Goal: Navigation & Orientation: Find specific page/section

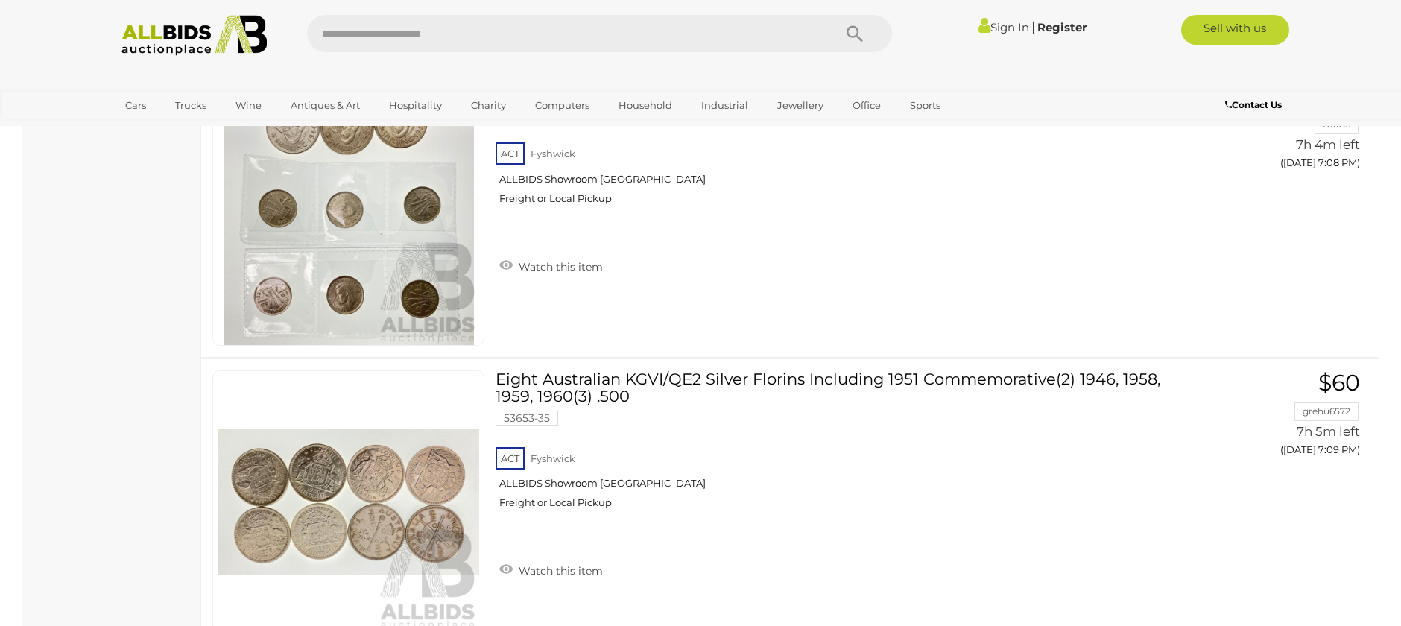
scroll to position [12670, 0]
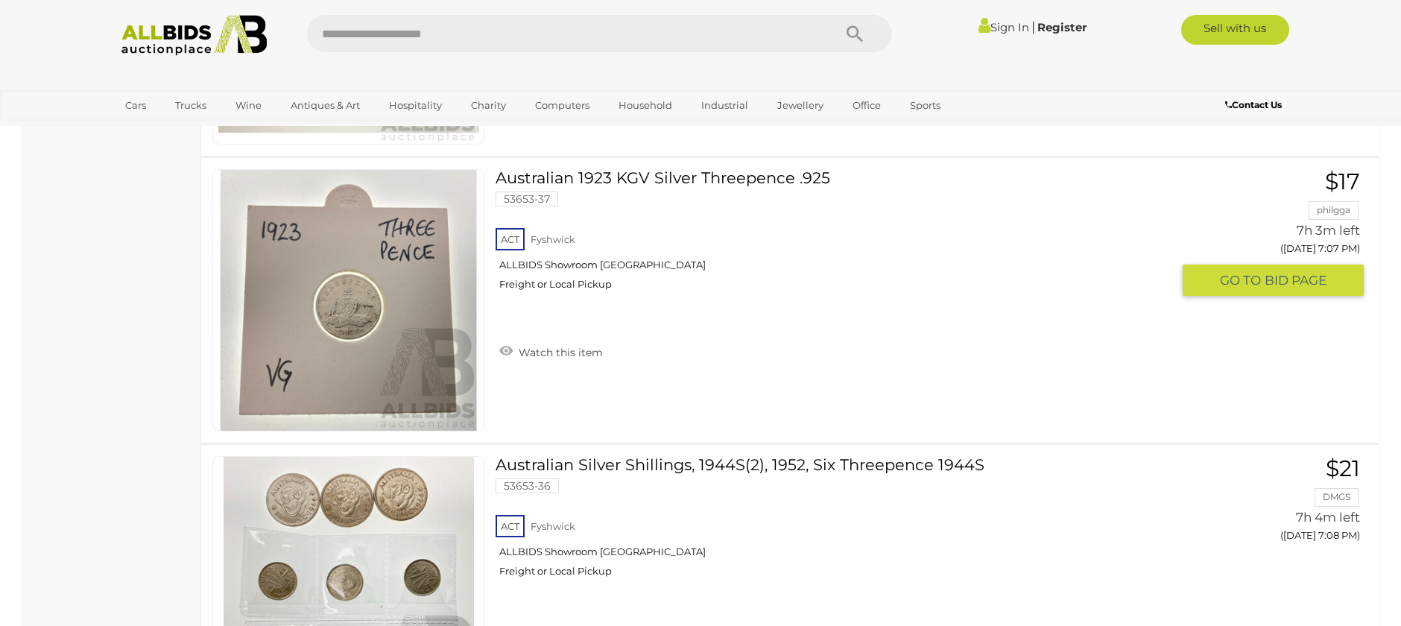
click at [341, 274] on link at bounding box center [348, 300] width 272 height 262
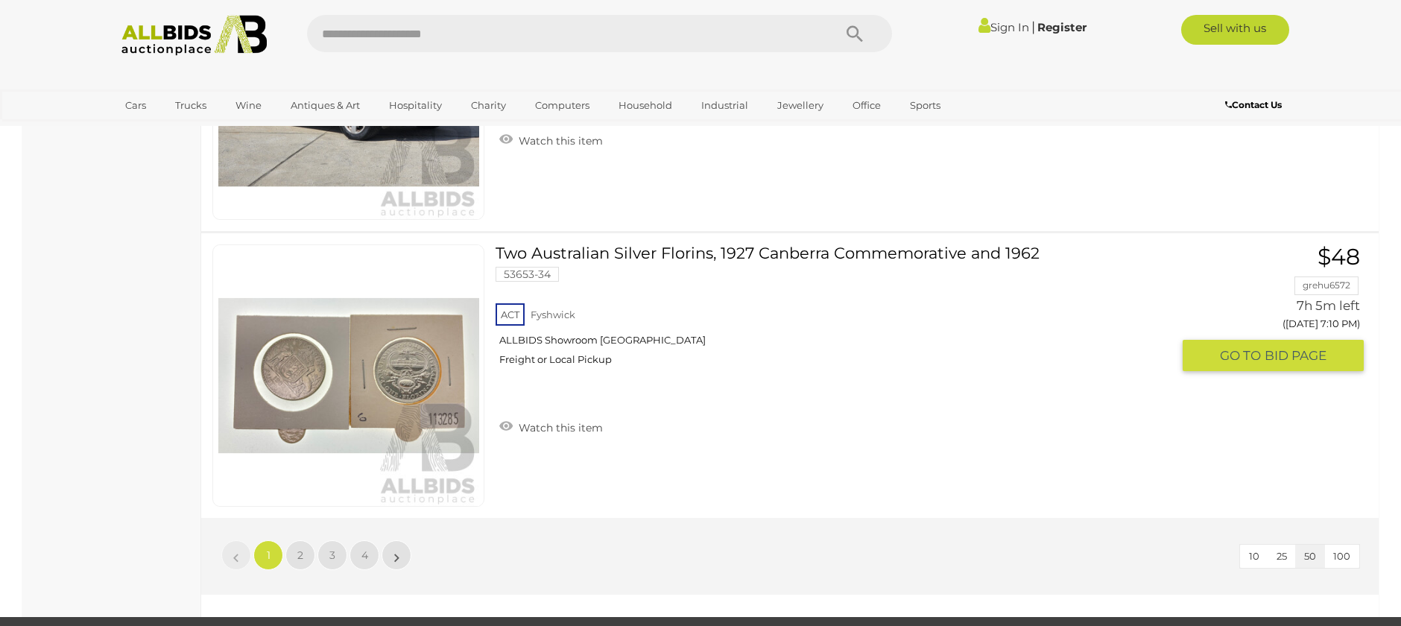
scroll to position [14032, 0]
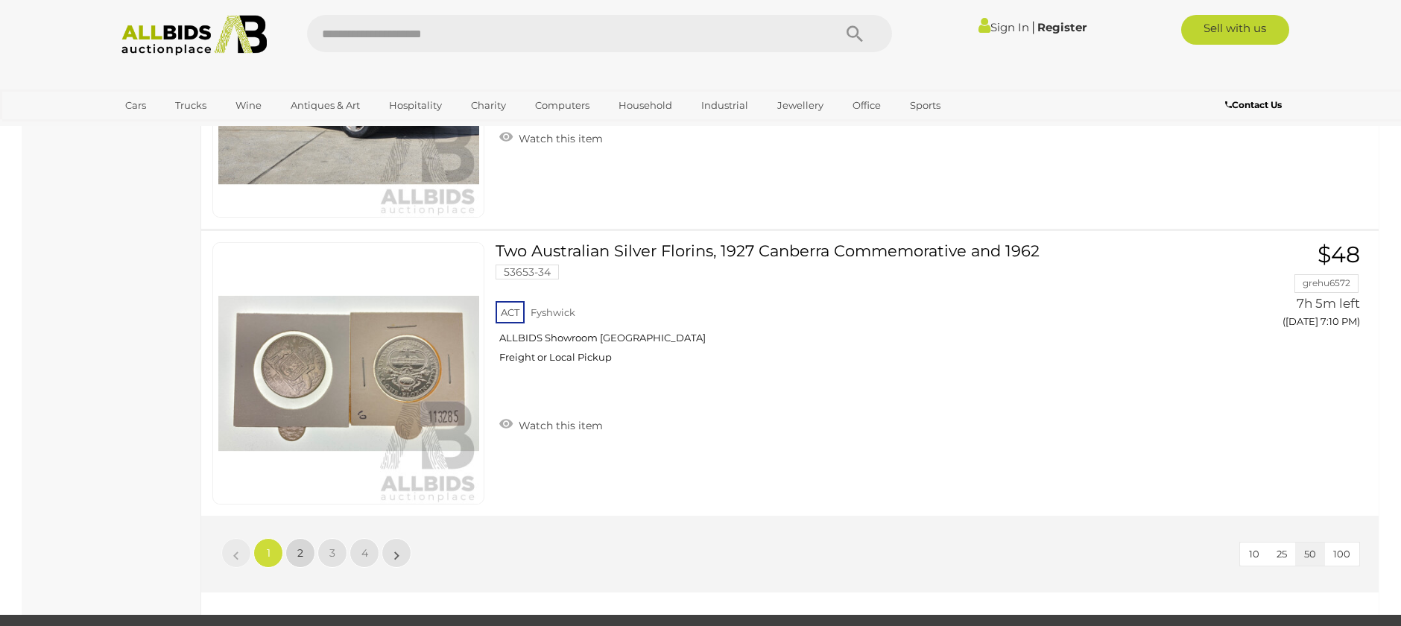
click at [301, 552] on span "2" at bounding box center [300, 552] width 6 height 13
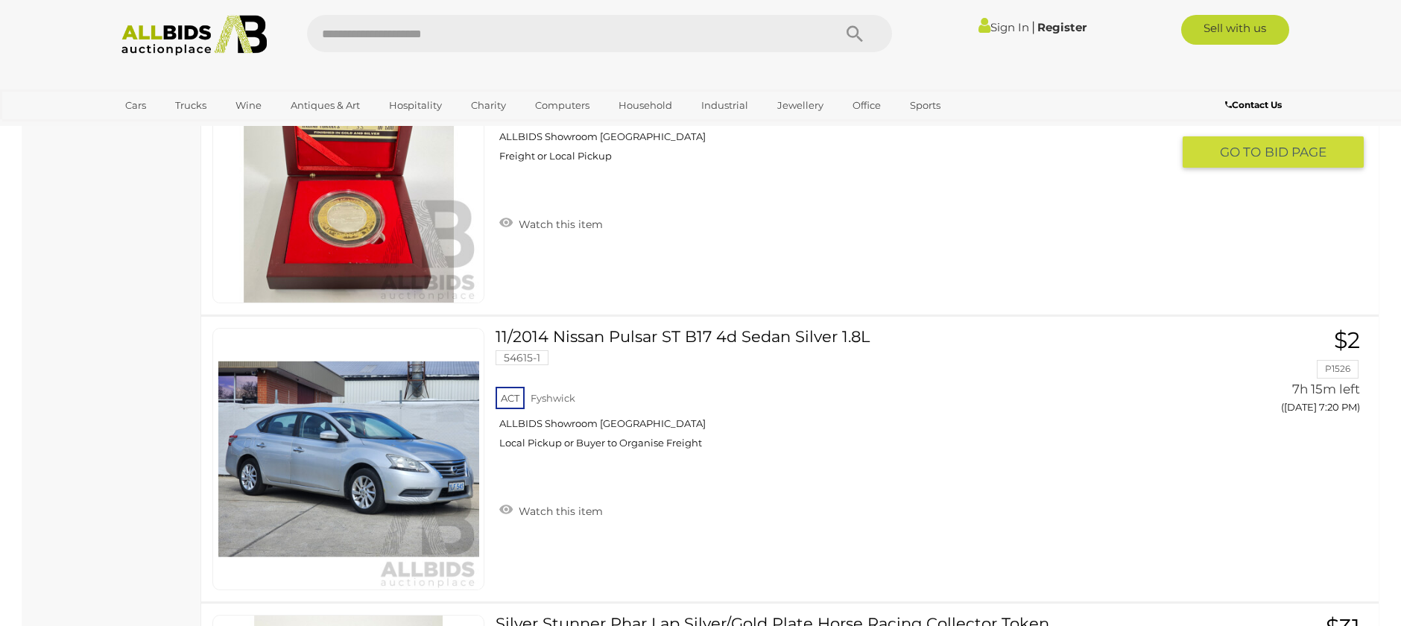
scroll to position [3331, 0]
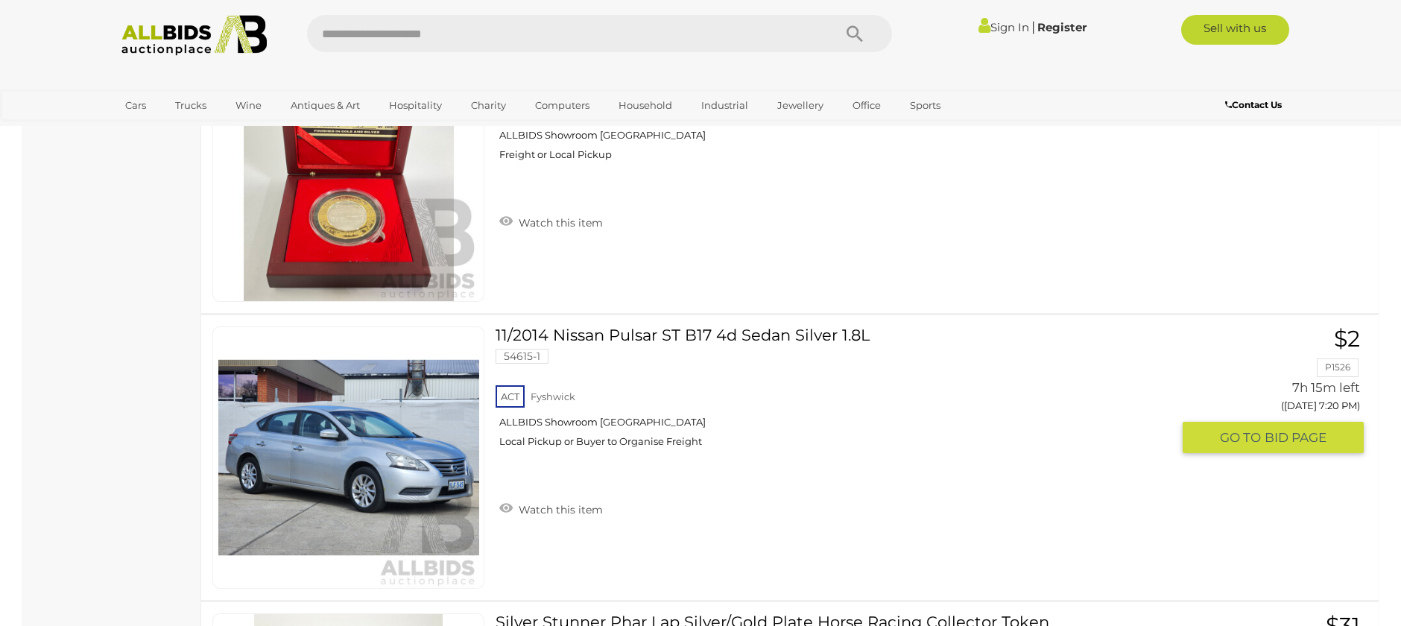
click at [355, 440] on link at bounding box center [348, 457] width 272 height 262
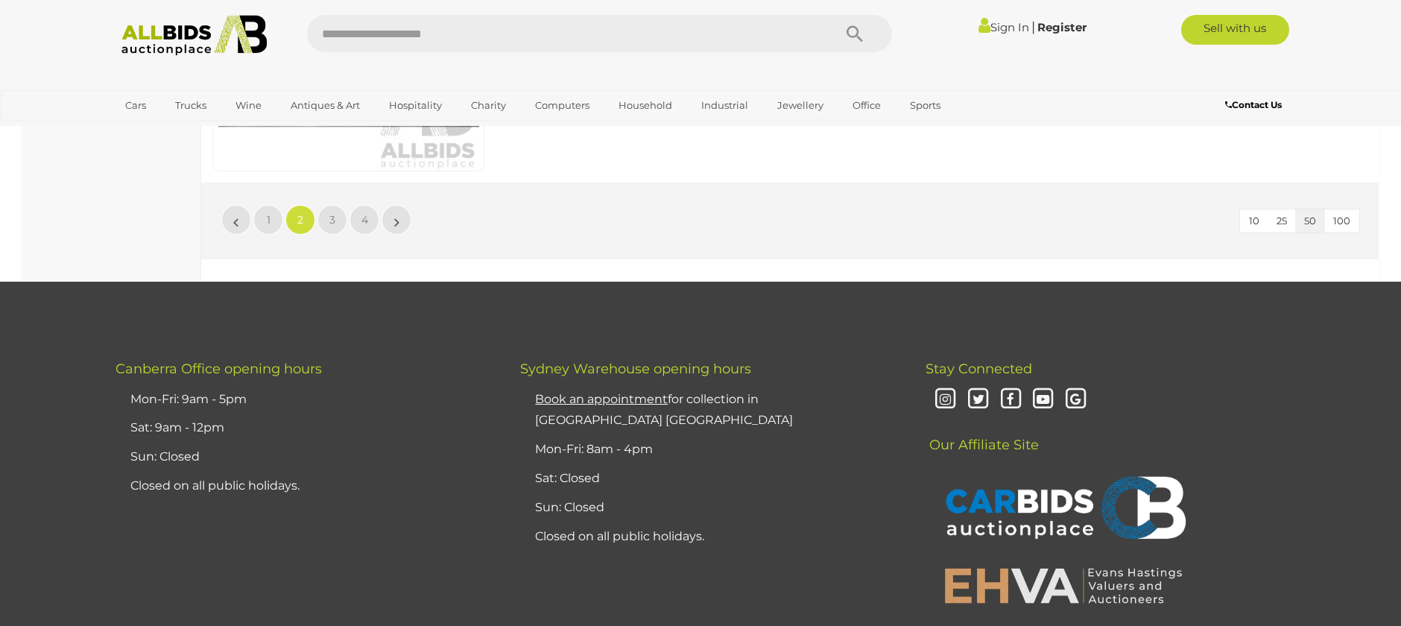
scroll to position [14436, 0]
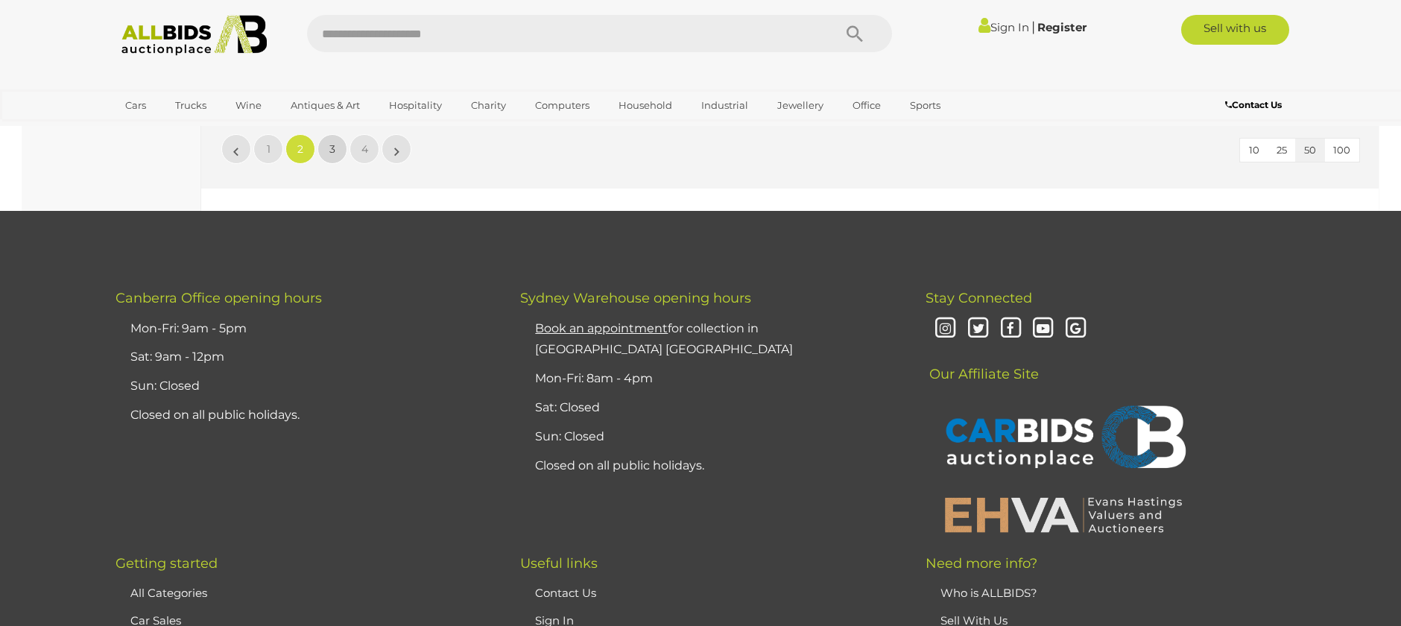
click at [337, 150] on link "3" at bounding box center [332, 149] width 30 height 30
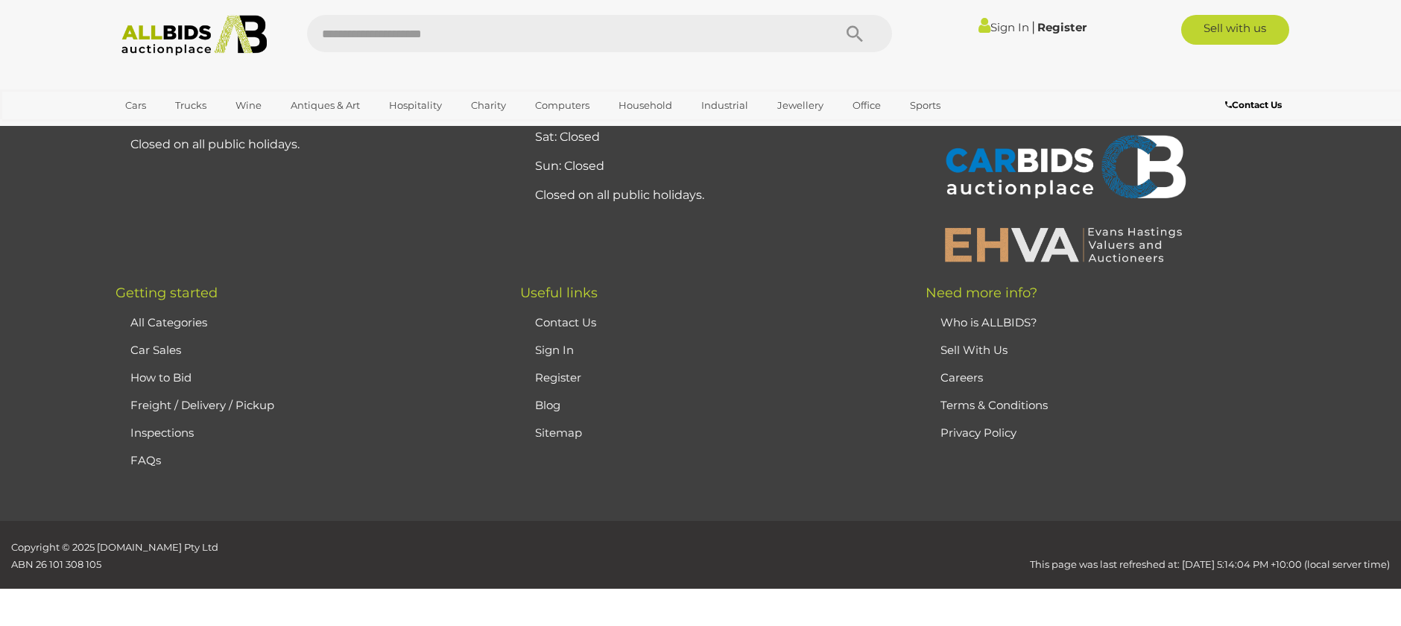
scroll to position [51, 0]
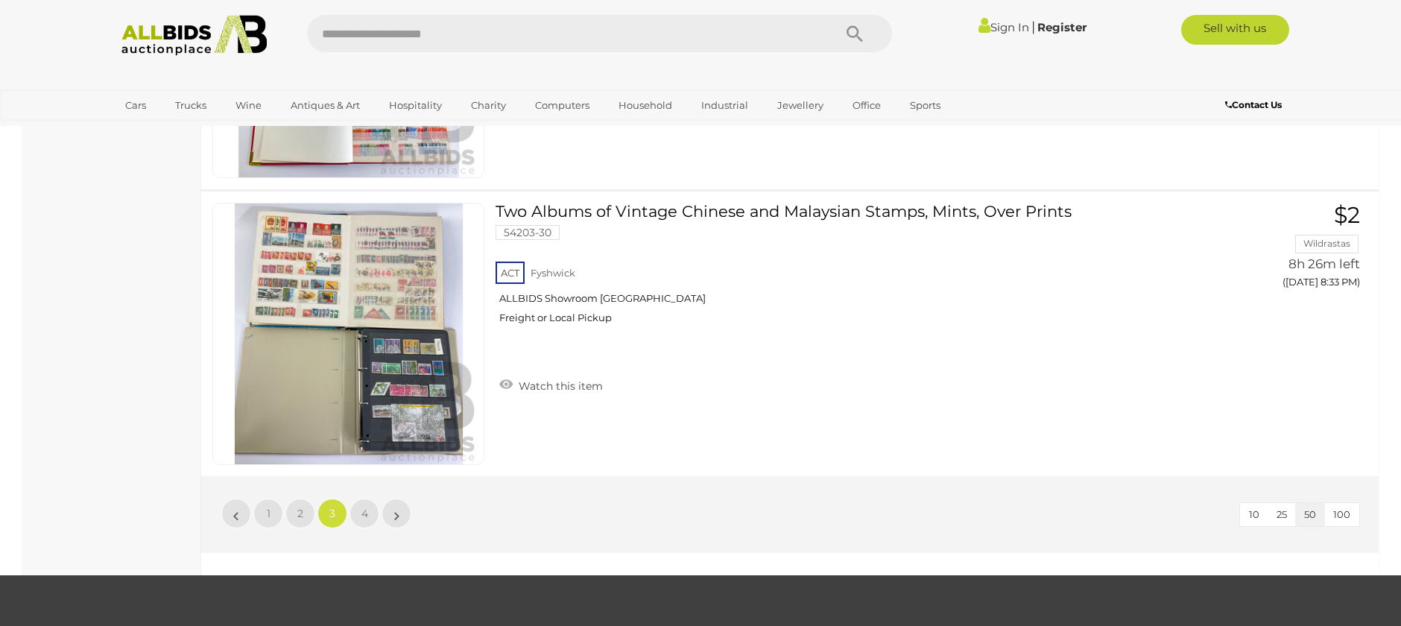
scroll to position [14138, 0]
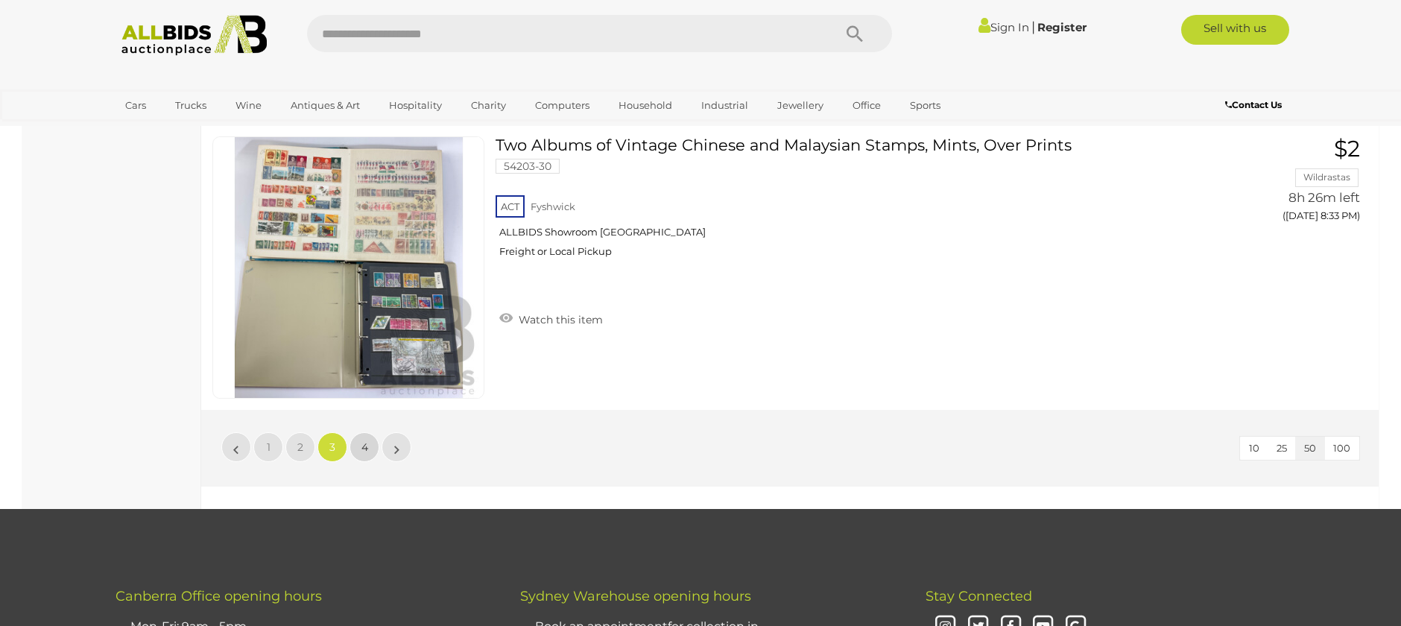
click at [366, 449] on span "4" at bounding box center [364, 446] width 7 height 13
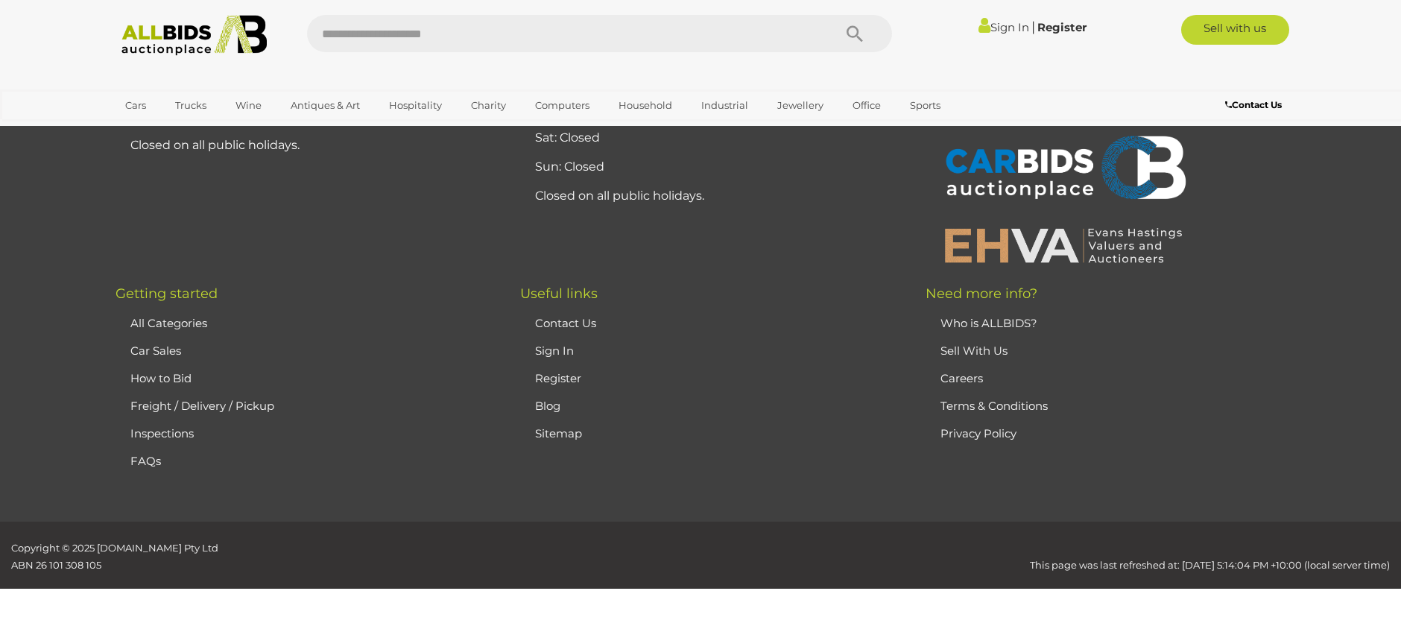
scroll to position [51, 0]
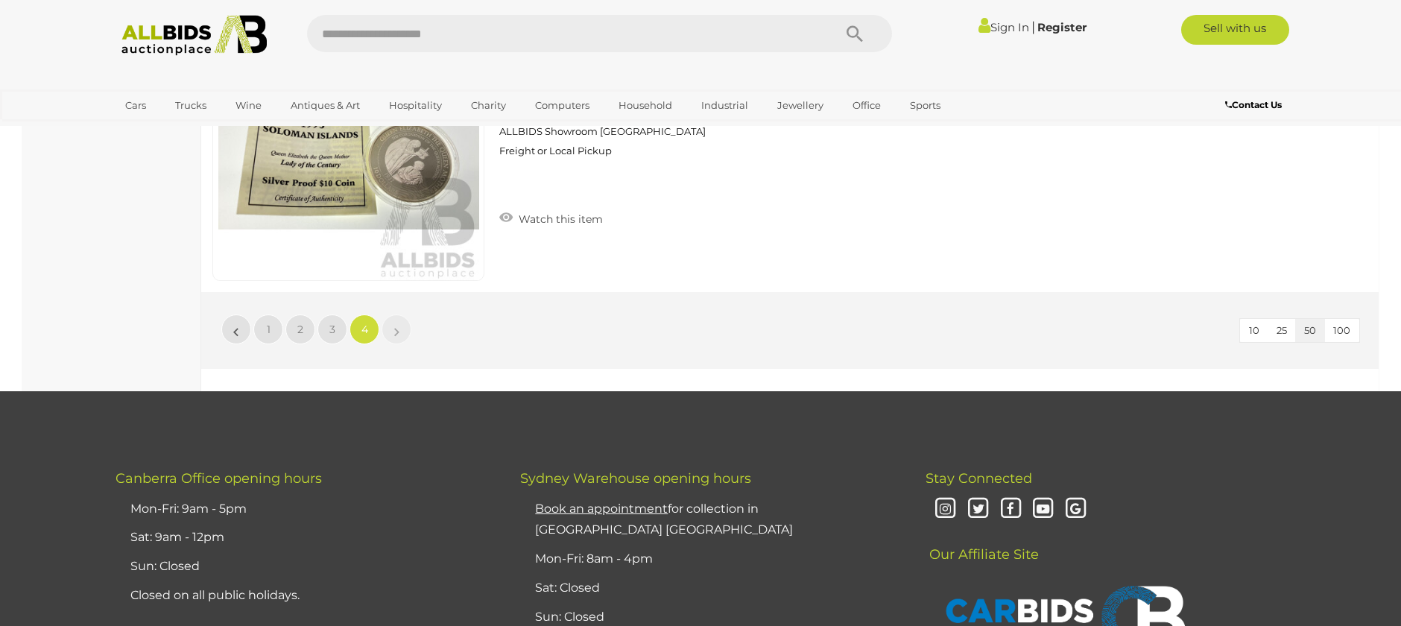
scroll to position [3927, 0]
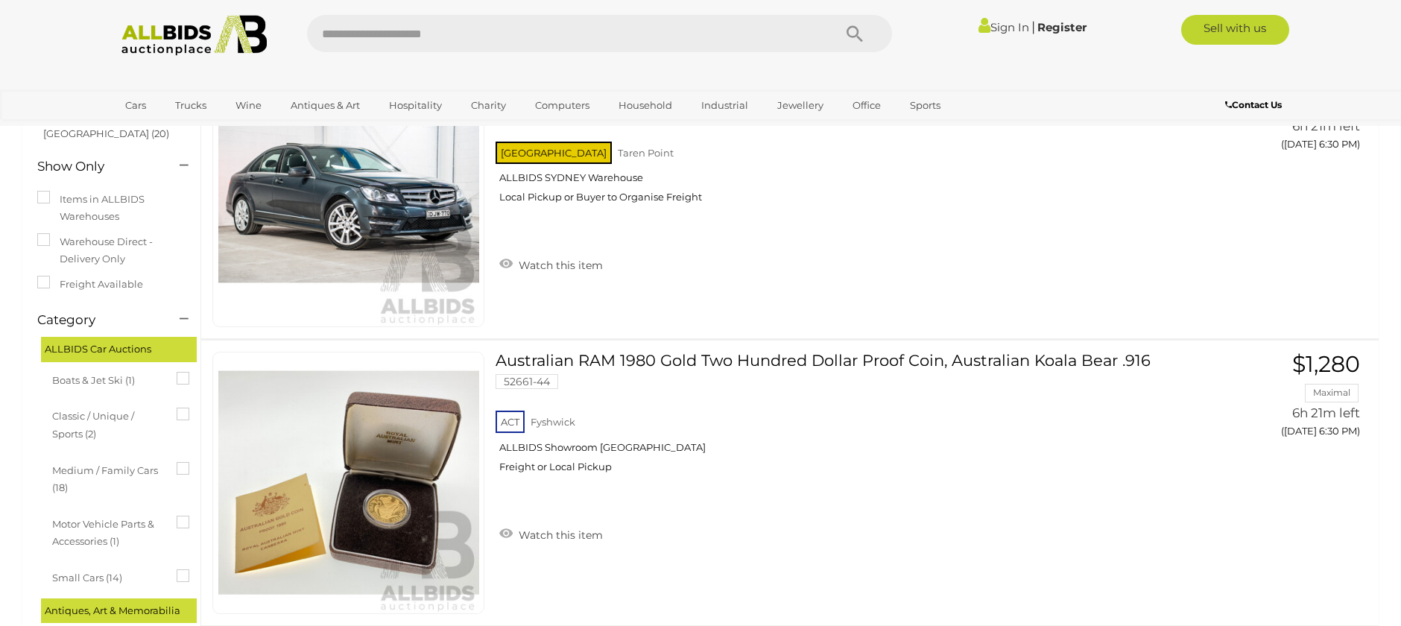
scroll to position [671, 0]
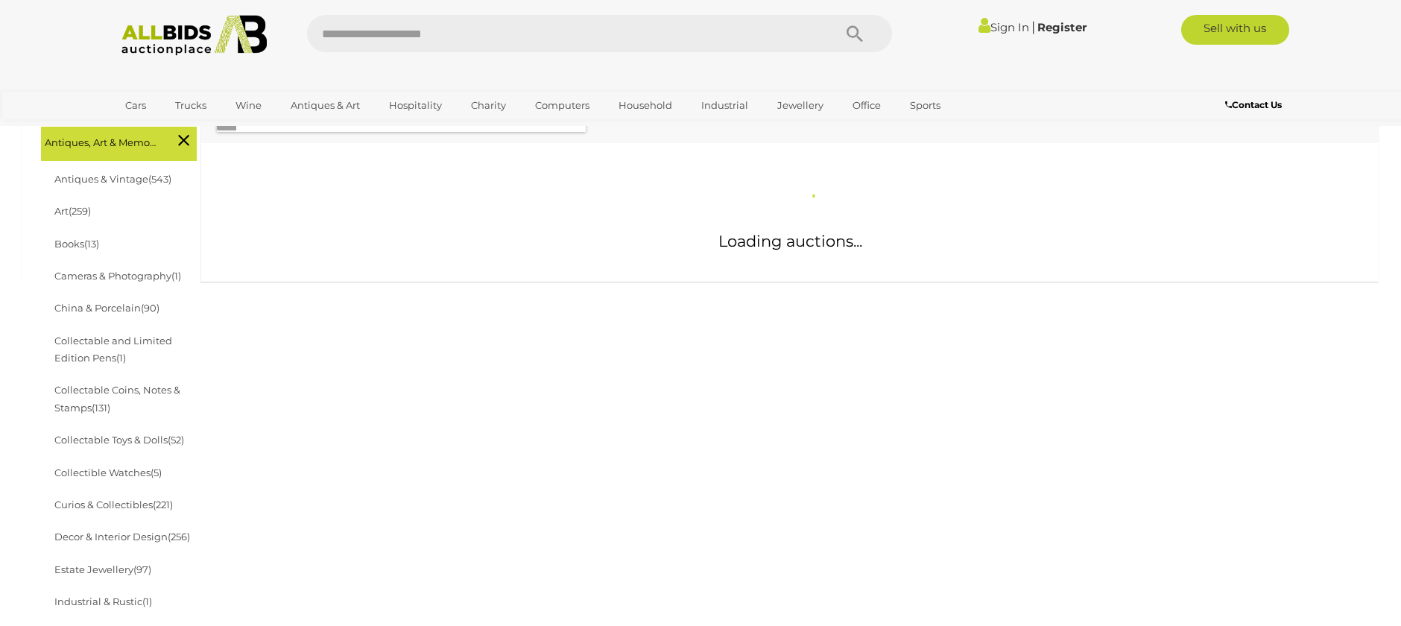
scroll to position [298, 0]
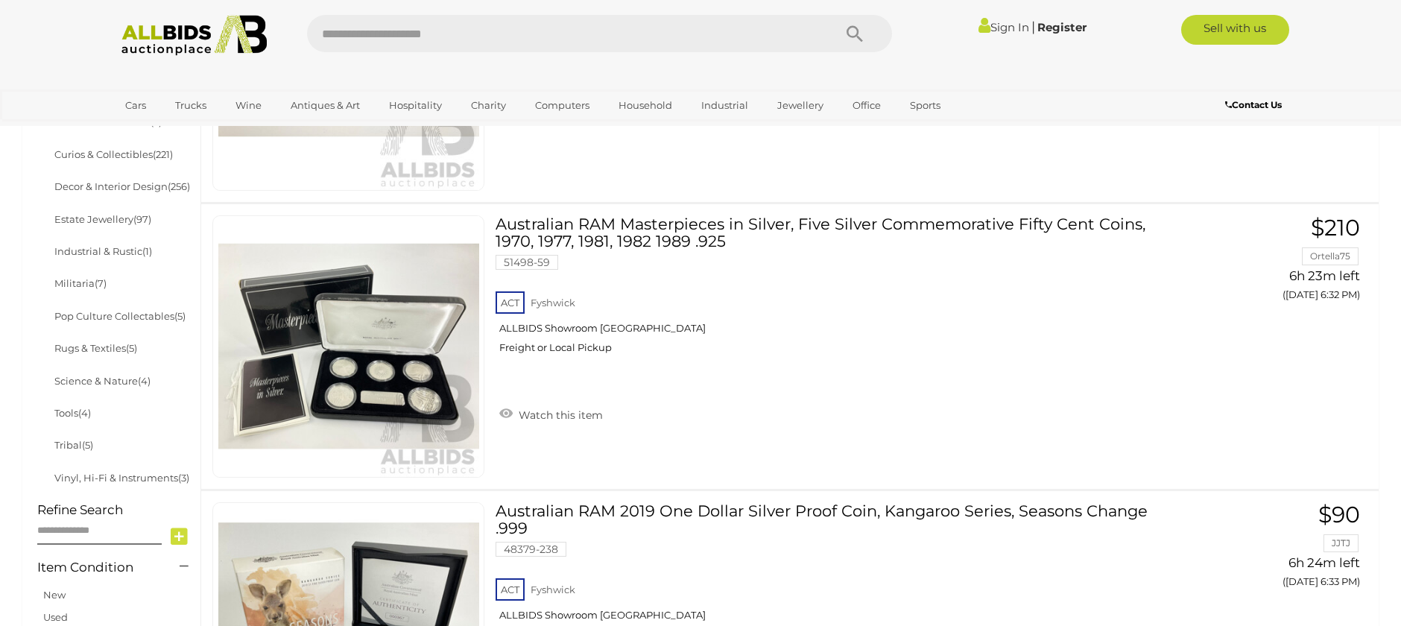
scroll to position [1267, 0]
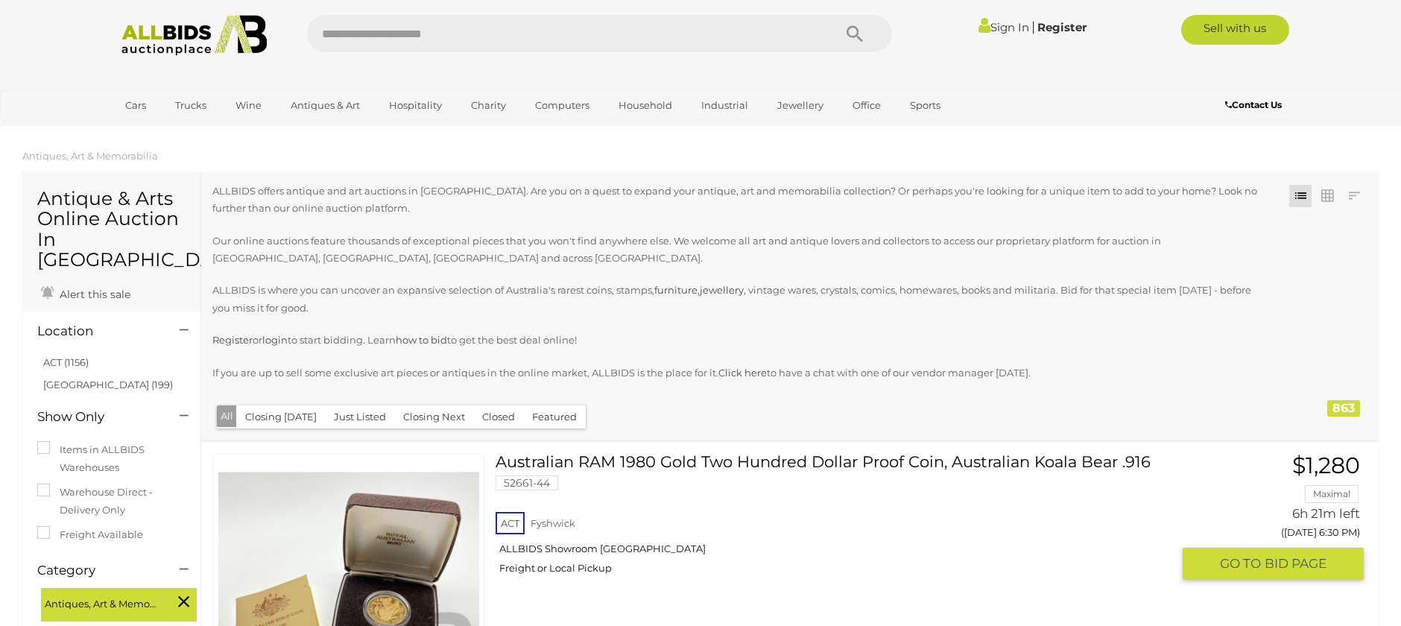
scroll to position [298, 0]
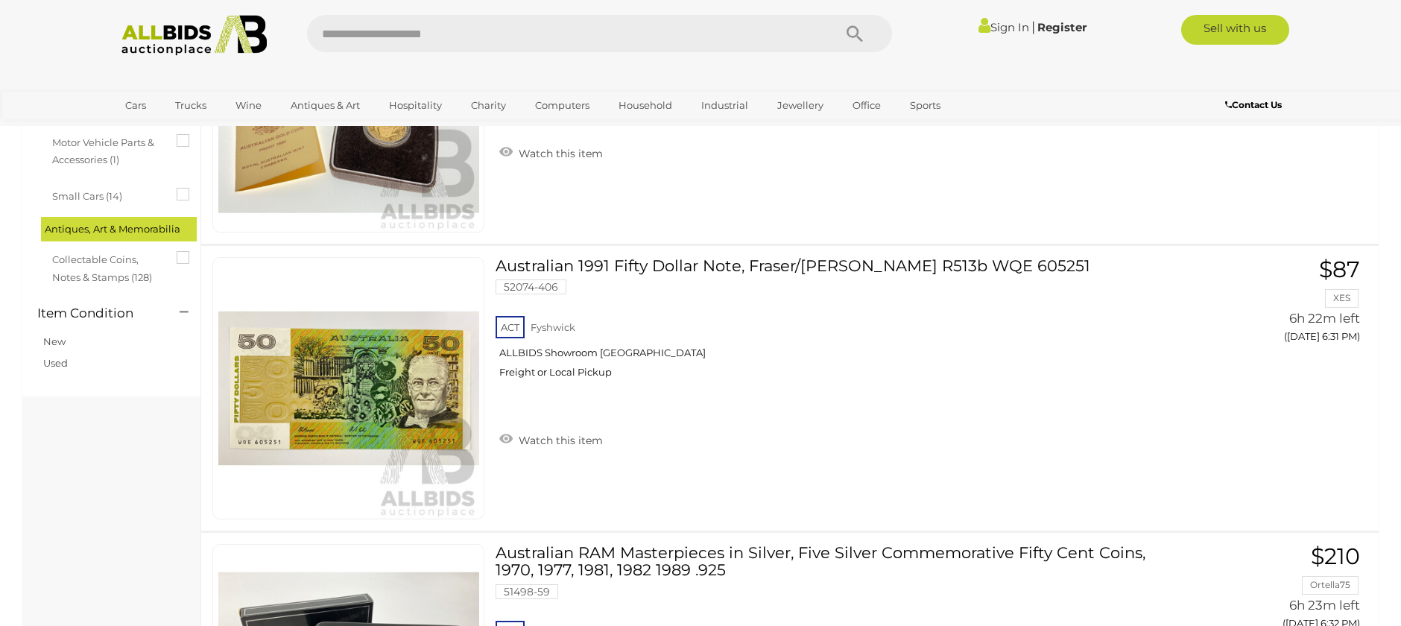
scroll to position [596, 0]
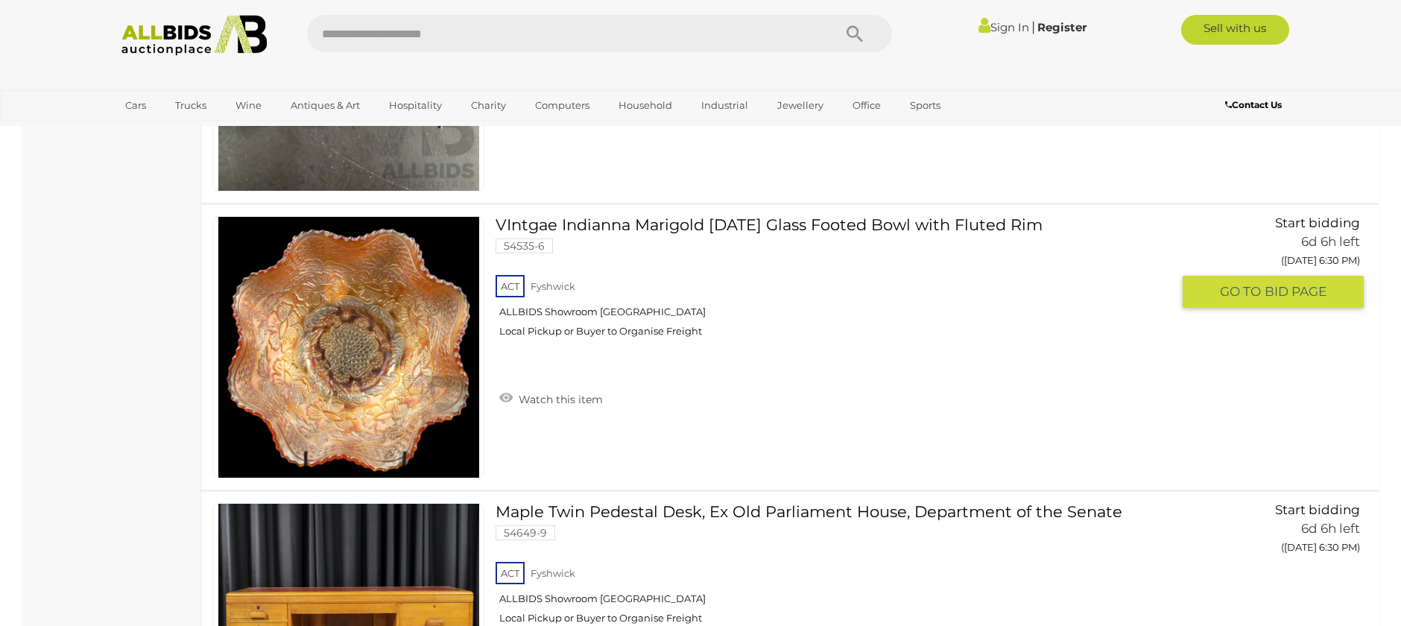
scroll to position [3354, 0]
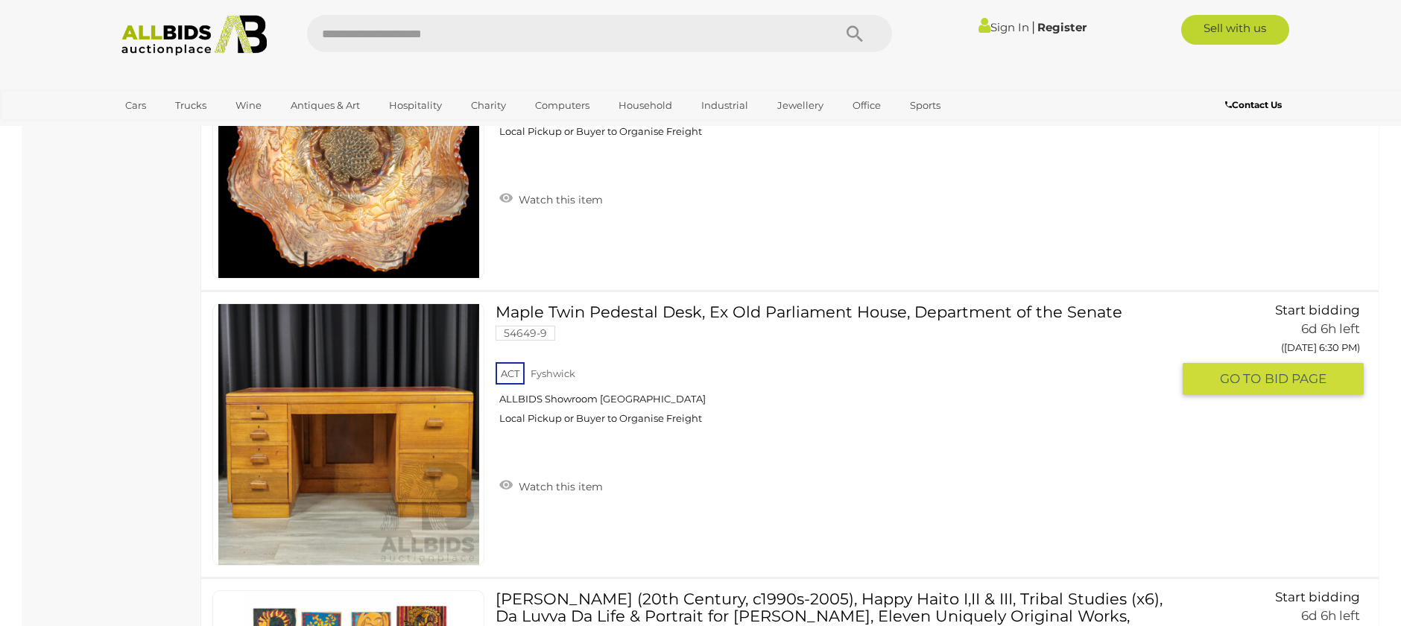
click at [341, 397] on link at bounding box center [348, 434] width 272 height 262
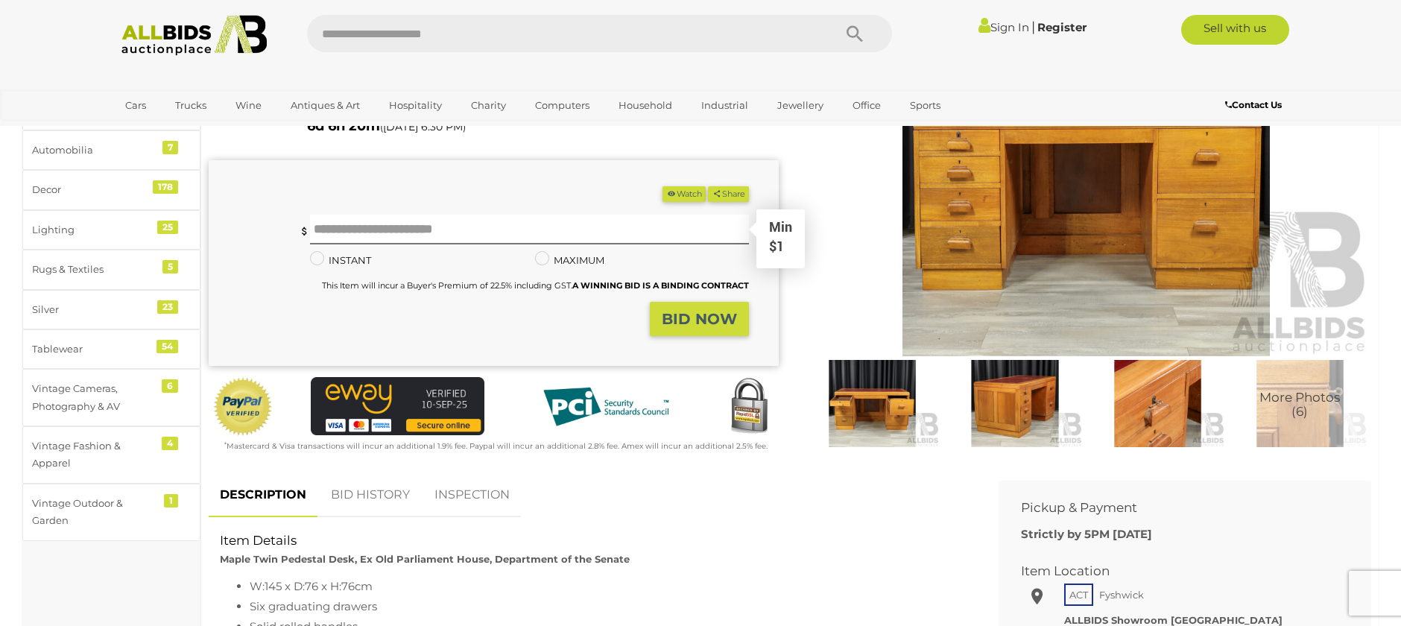
scroll to position [224, 0]
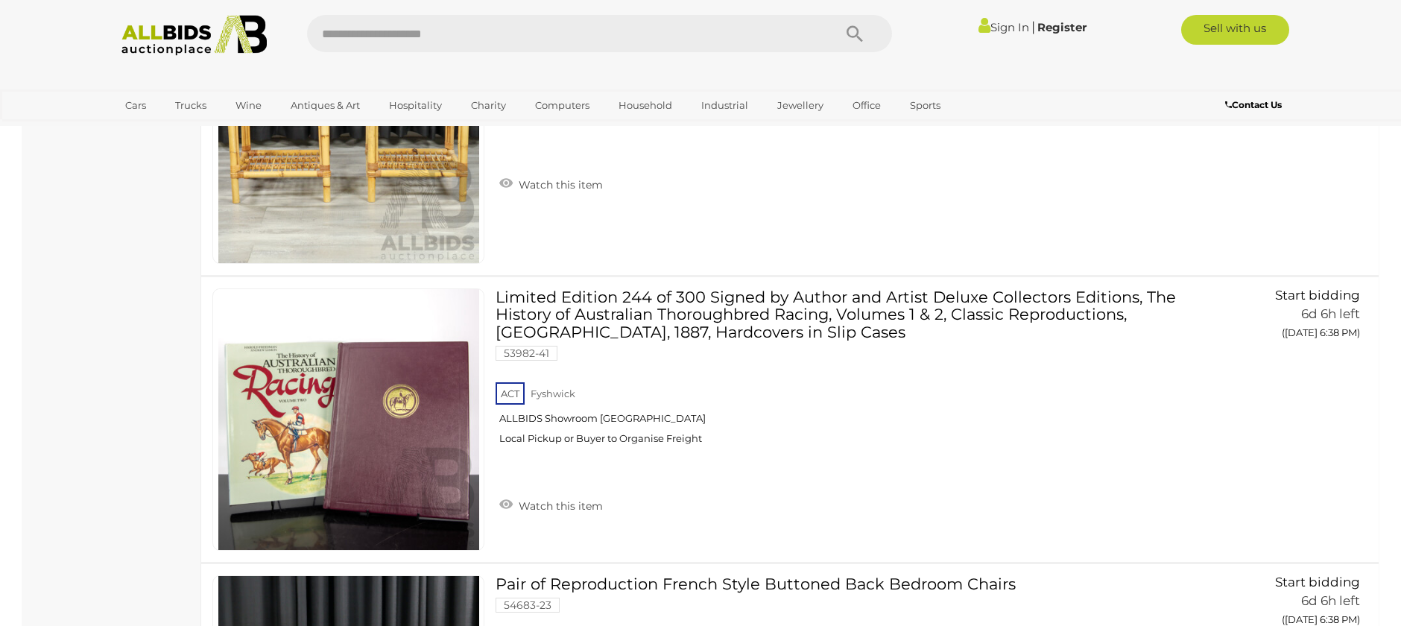
scroll to position [8539, 0]
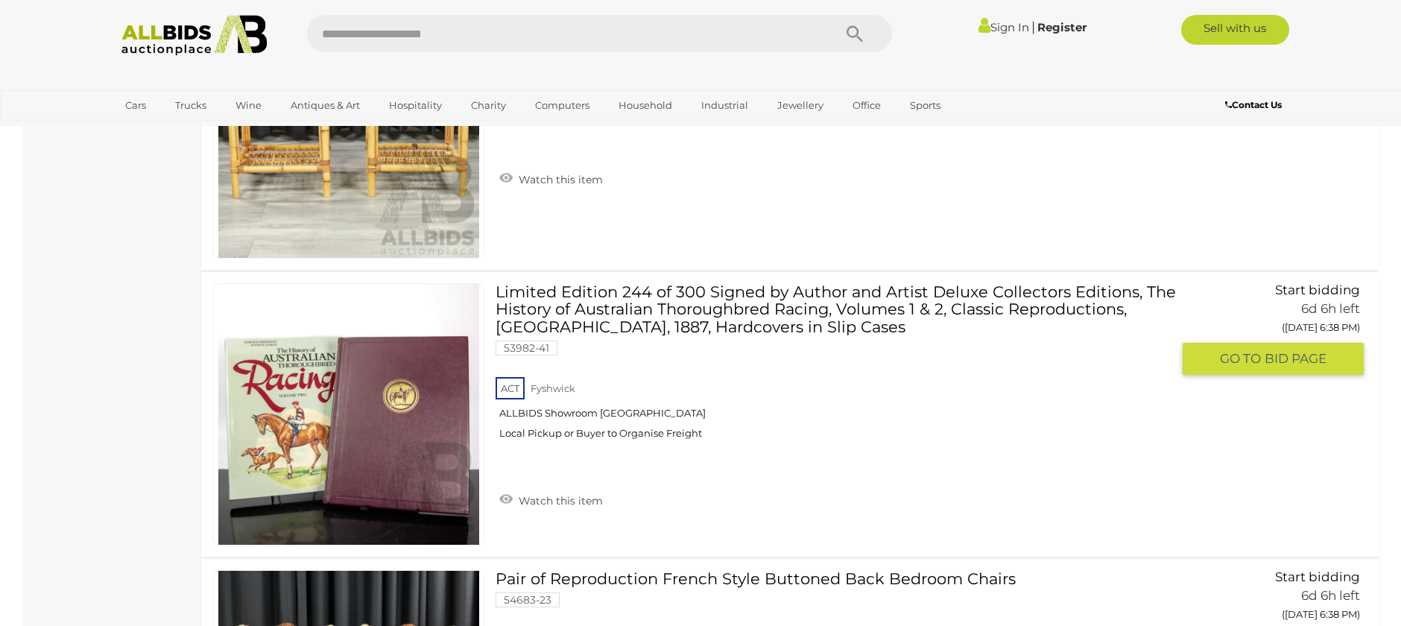
click at [461, 458] on img at bounding box center [348, 414] width 261 height 261
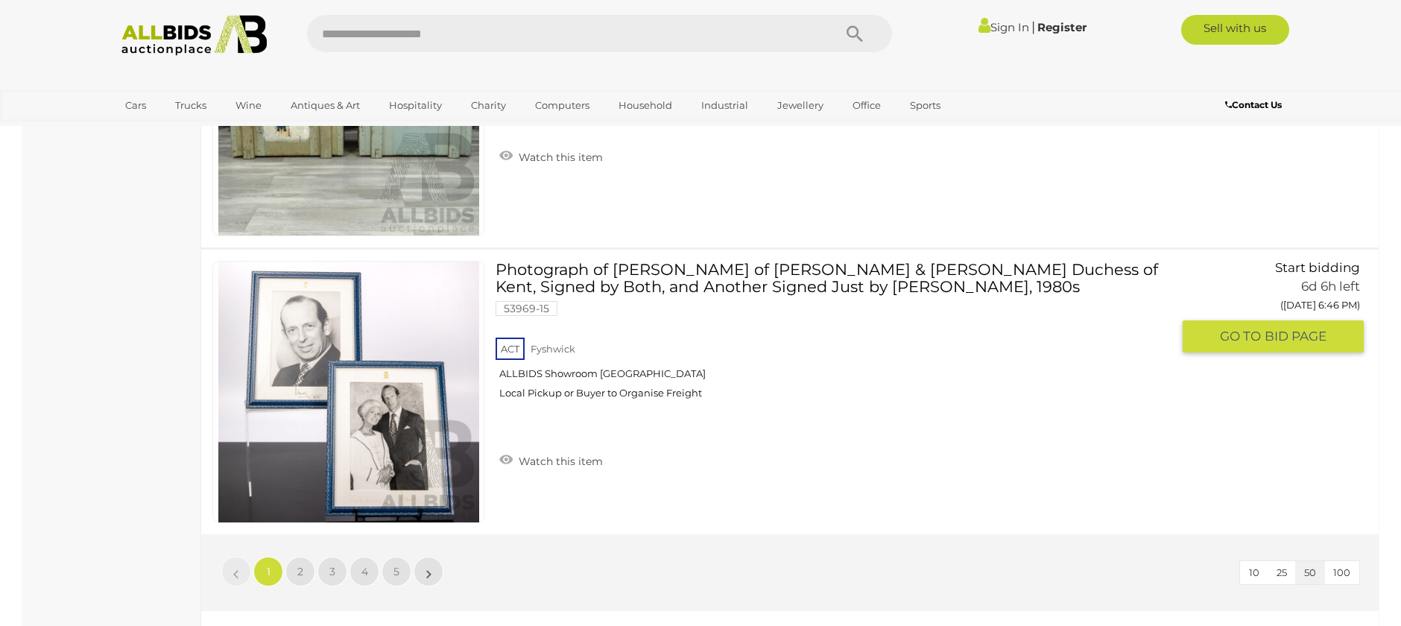
scroll to position [14237, 0]
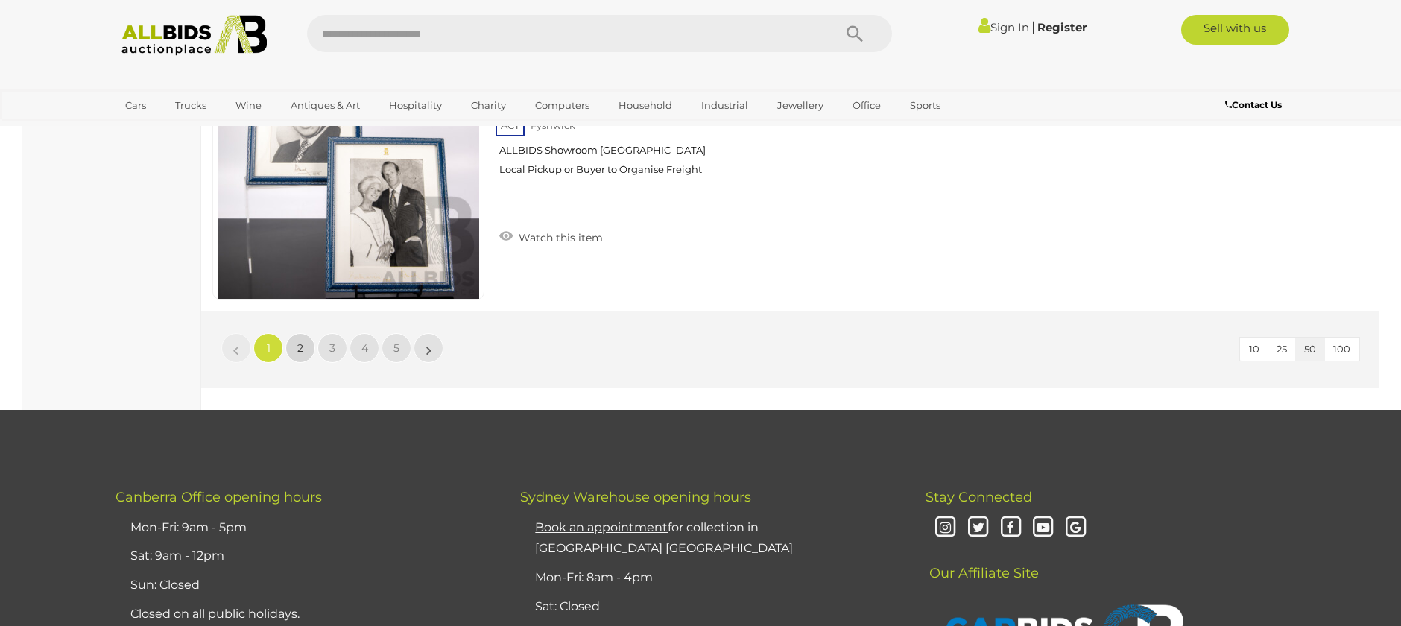
click at [302, 347] on span "2" at bounding box center [300, 347] width 6 height 13
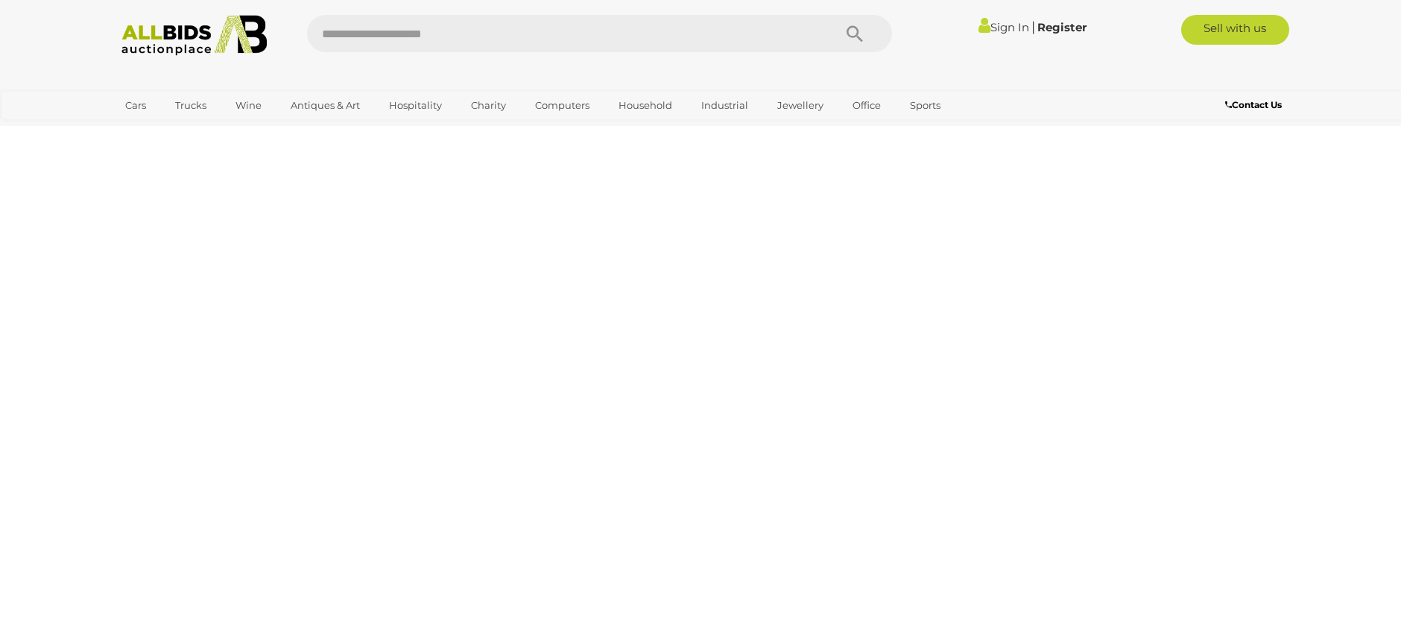
scroll to position [0, 0]
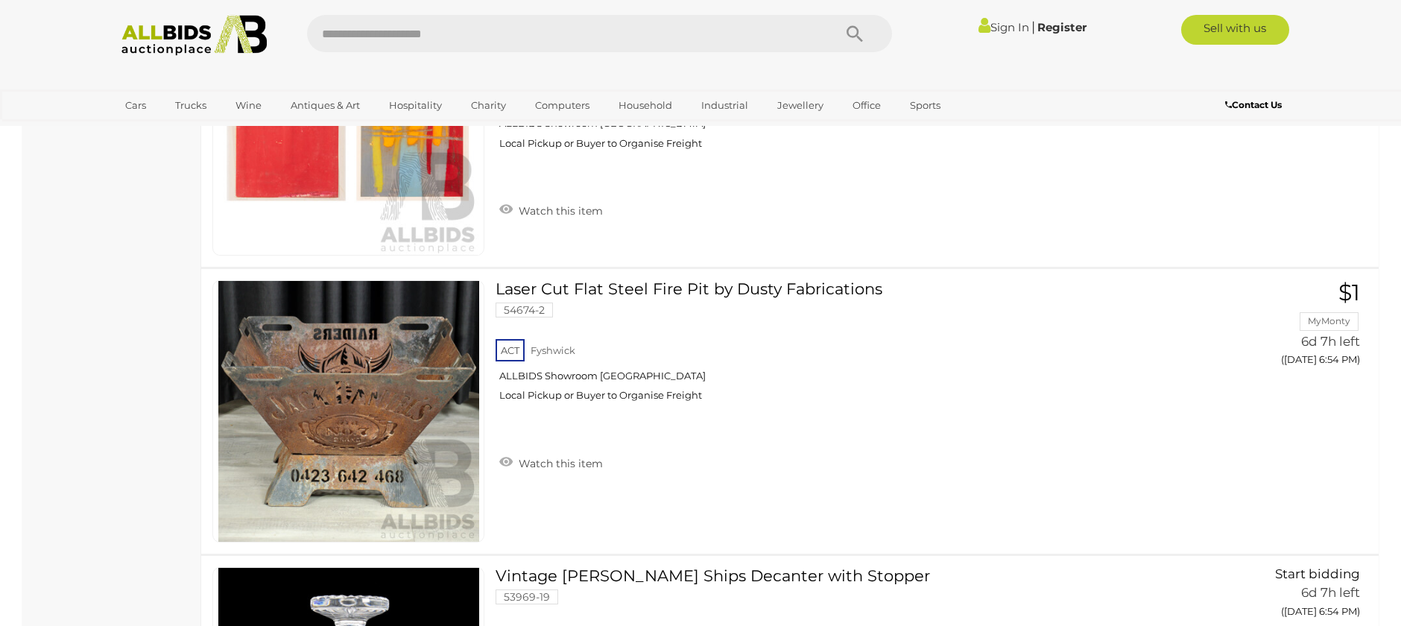
scroll to position [5143, 0]
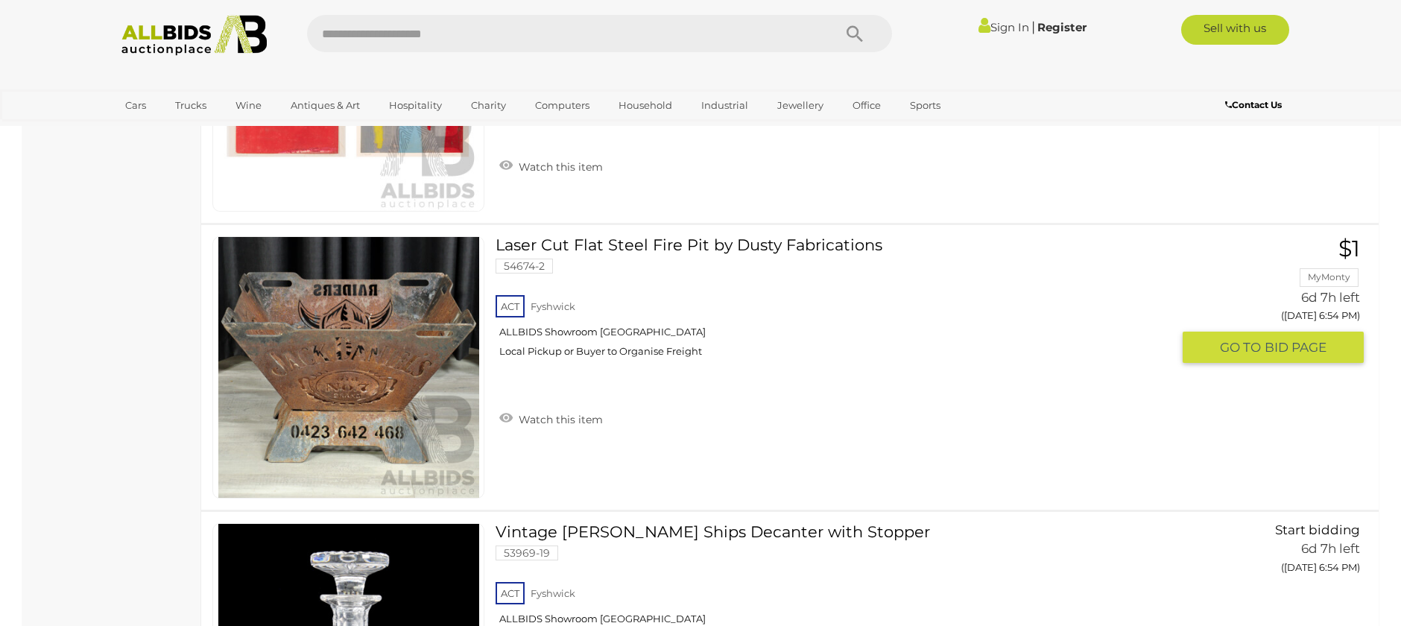
click at [383, 356] on link at bounding box center [348, 367] width 272 height 262
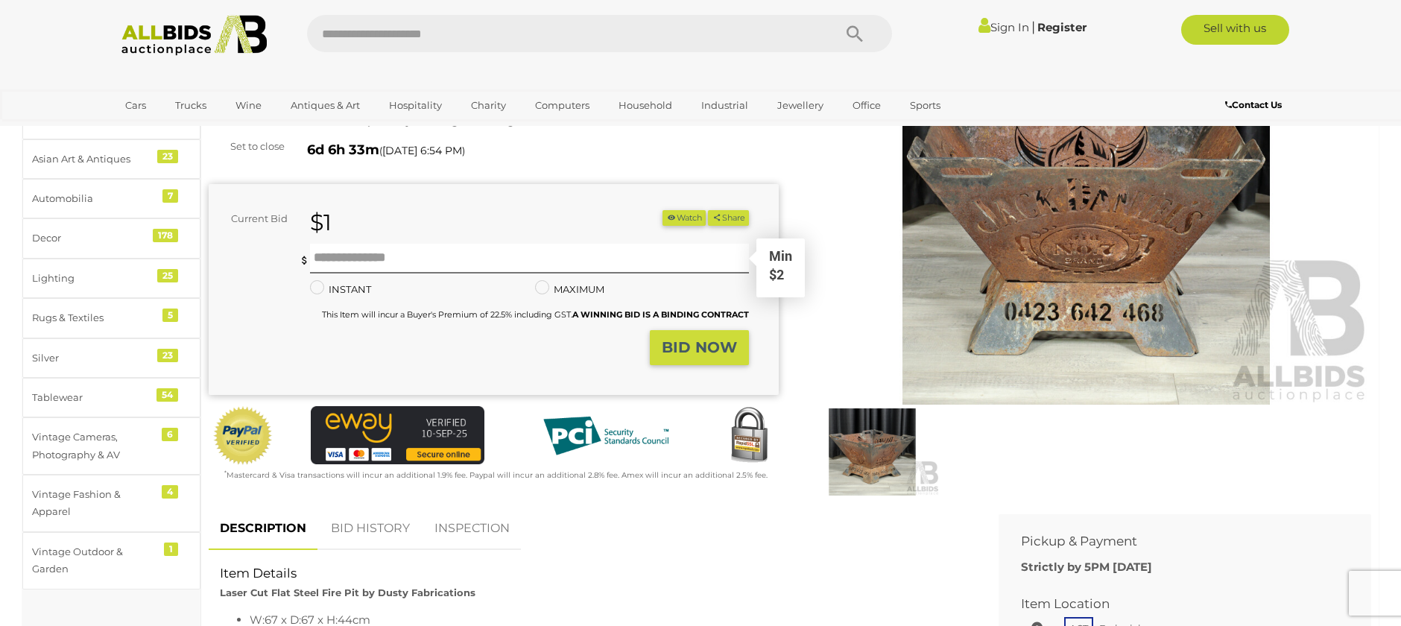
scroll to position [224, 0]
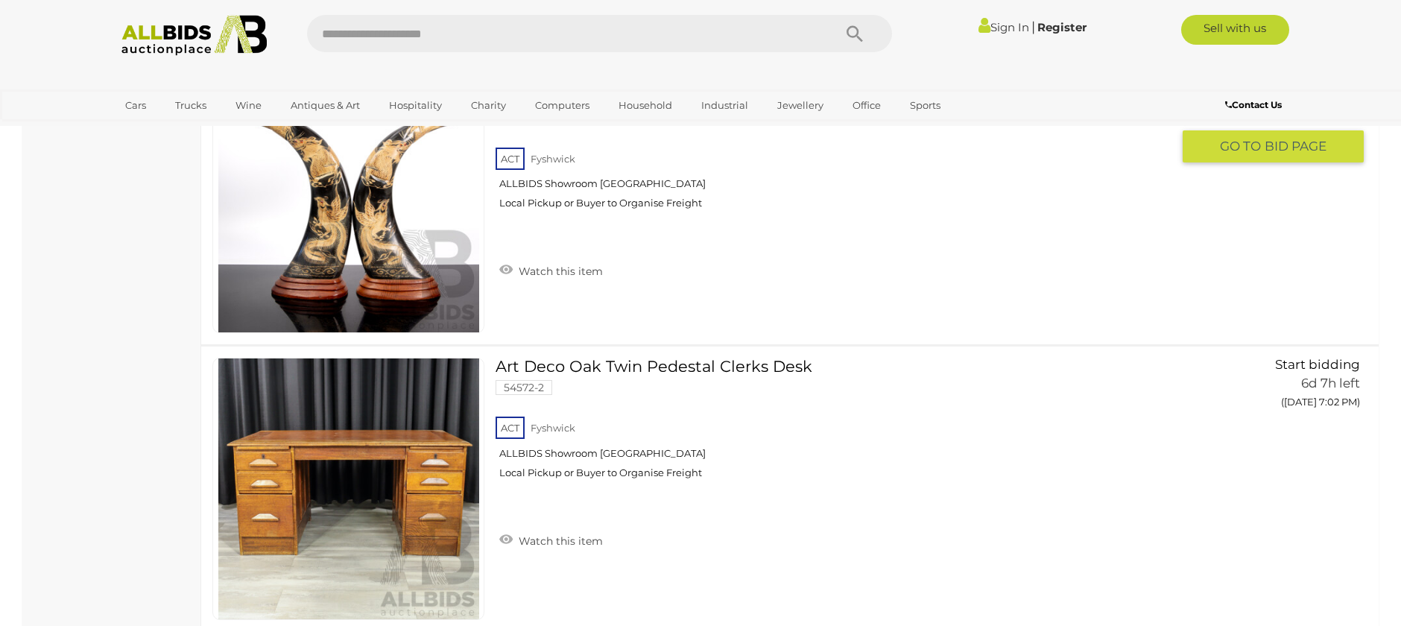
scroll to position [9687, 0]
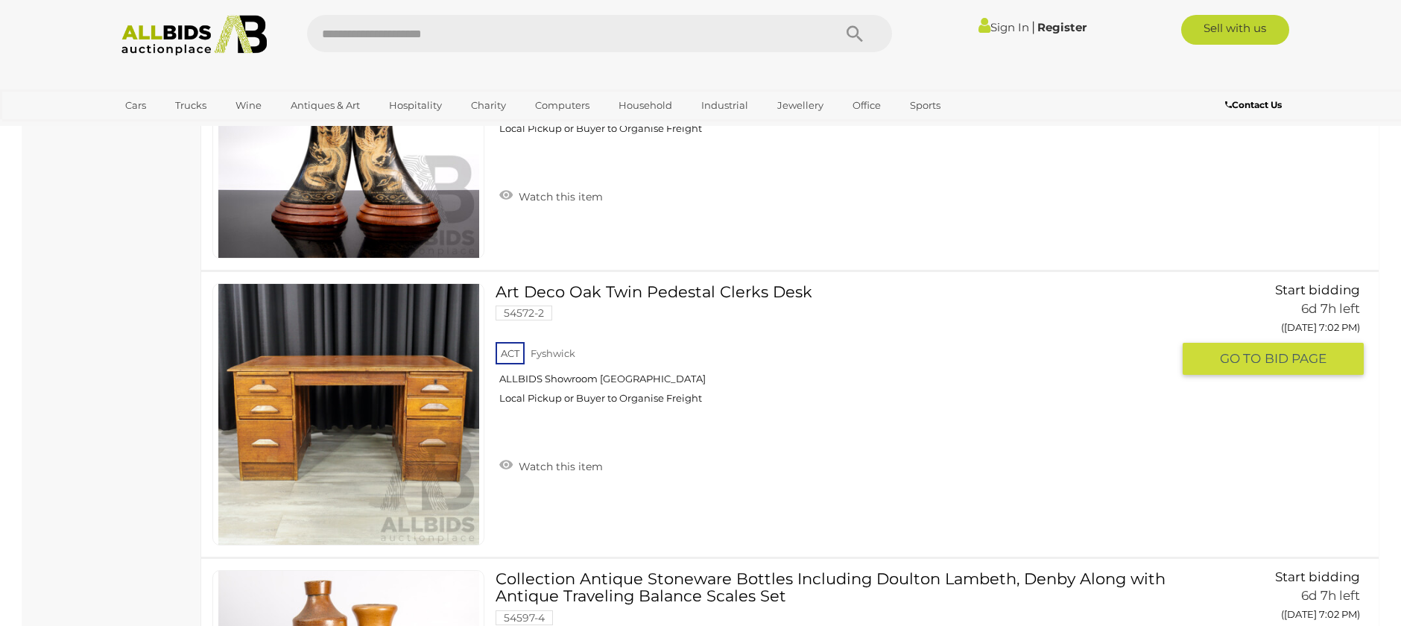
click at [390, 388] on link at bounding box center [348, 414] width 272 height 262
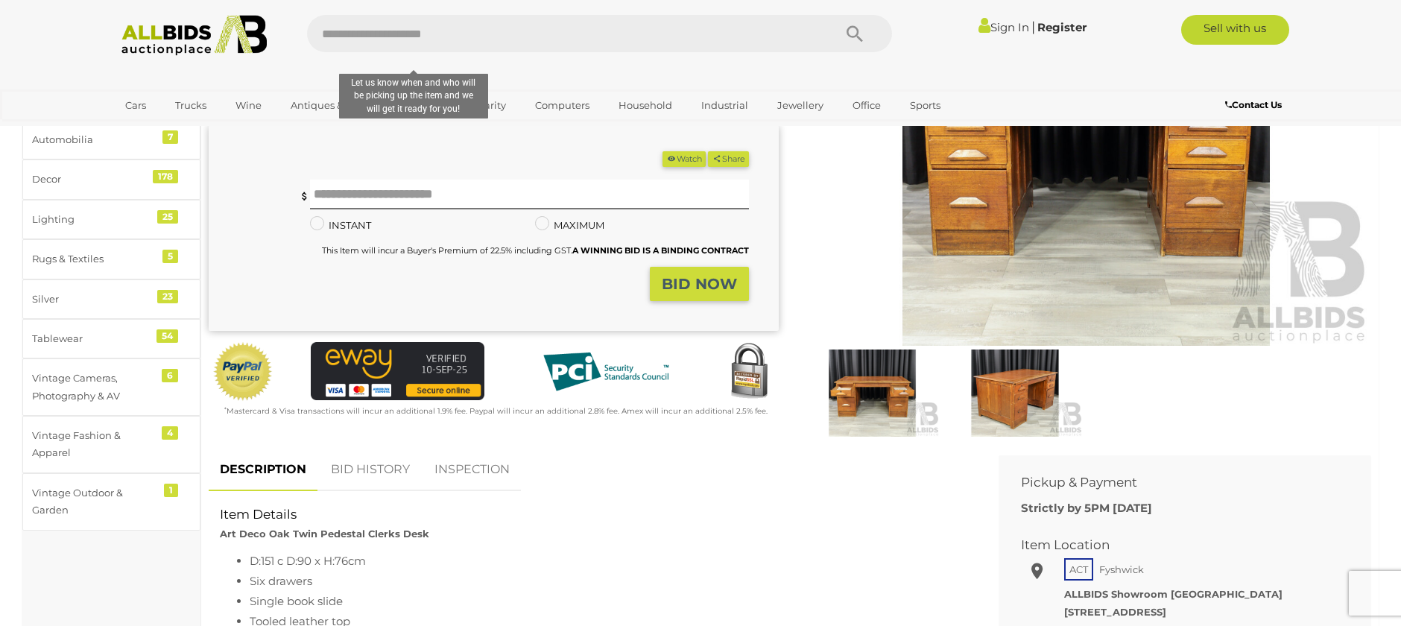
scroll to position [224, 0]
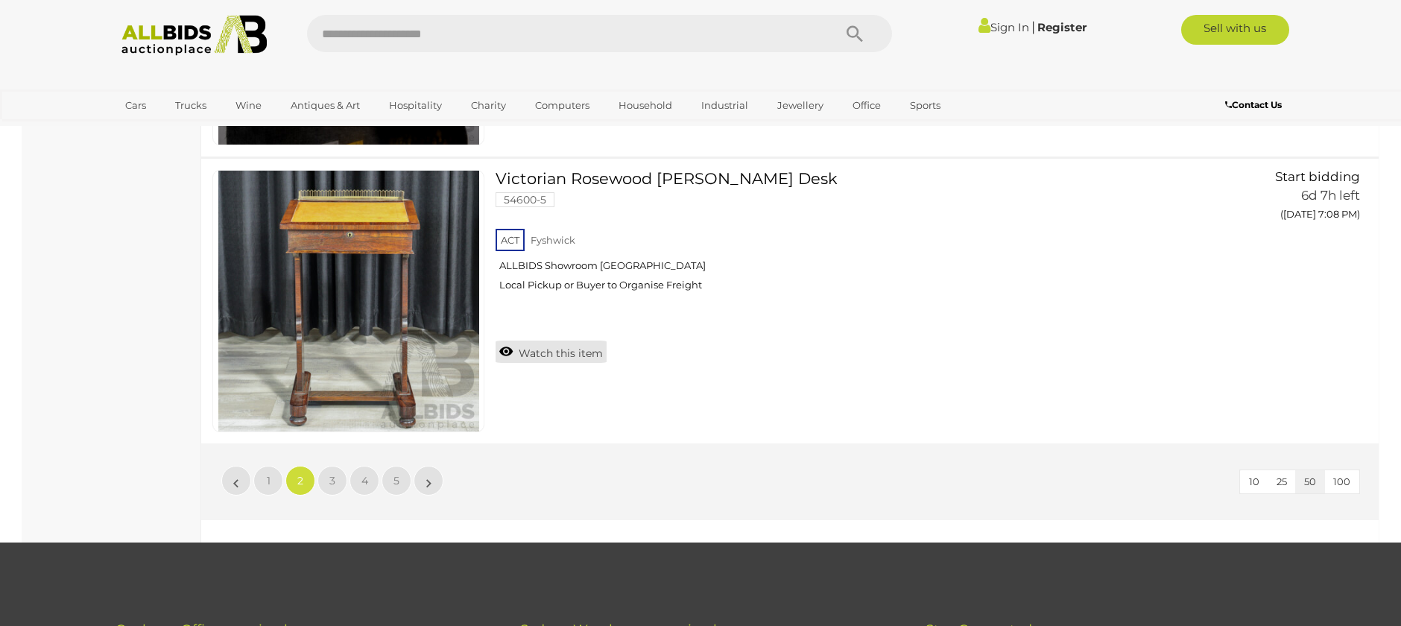
scroll to position [14129, 0]
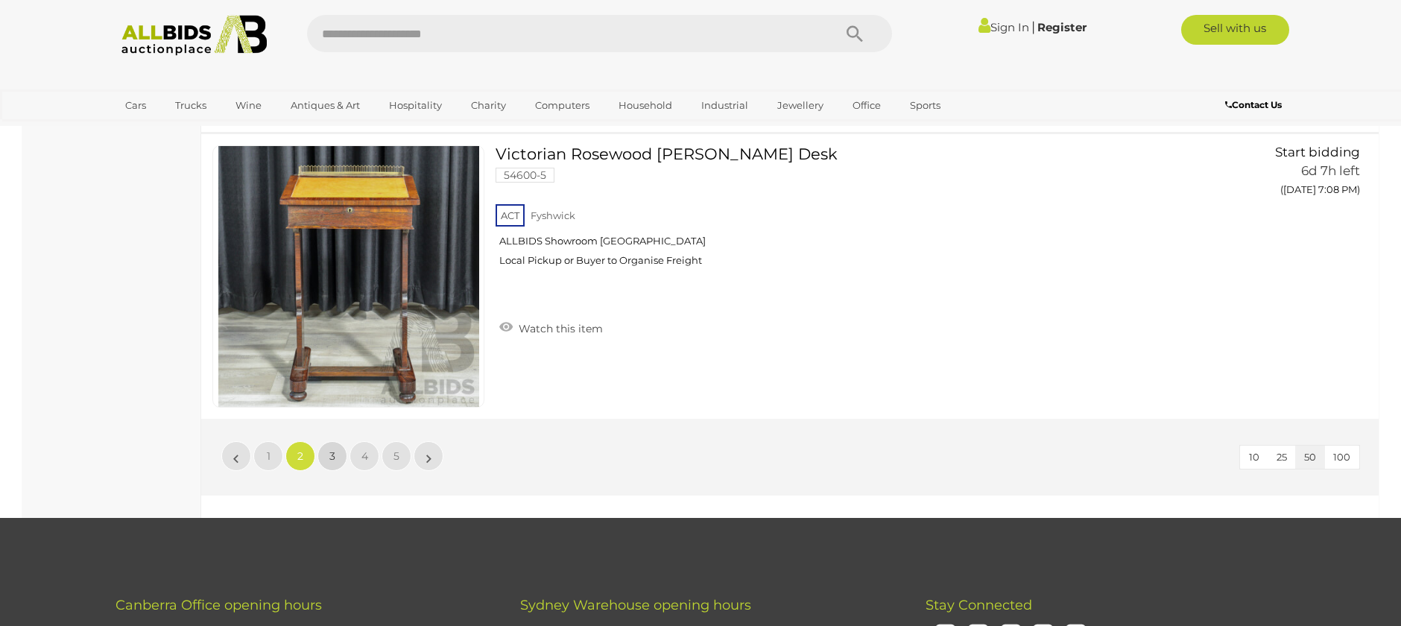
click at [335, 454] on span "3" at bounding box center [332, 455] width 6 height 13
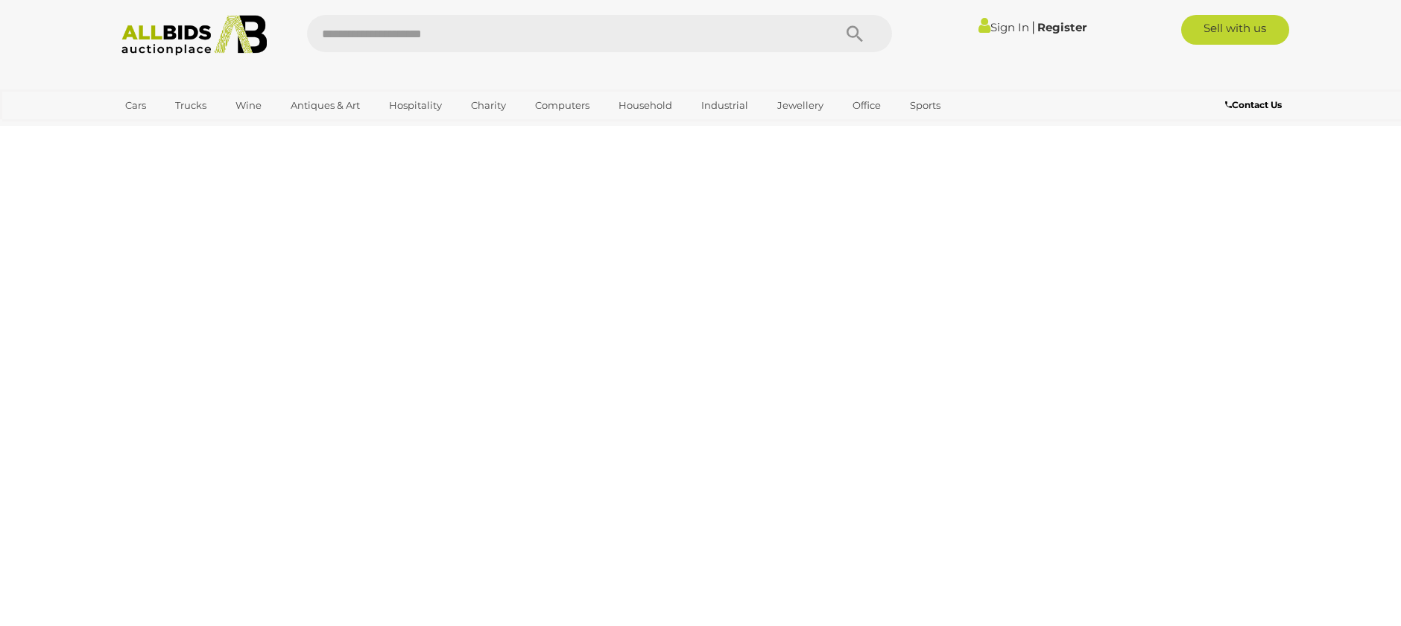
scroll to position [0, 0]
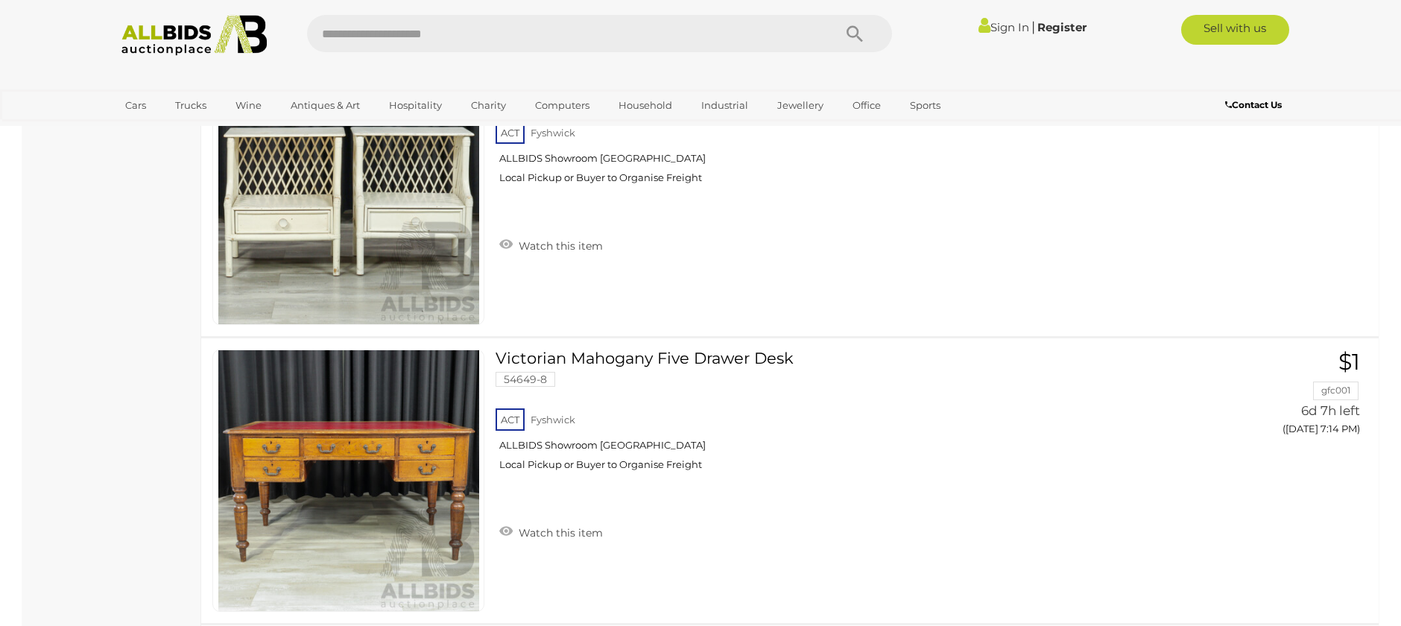
scroll to position [3056, 0]
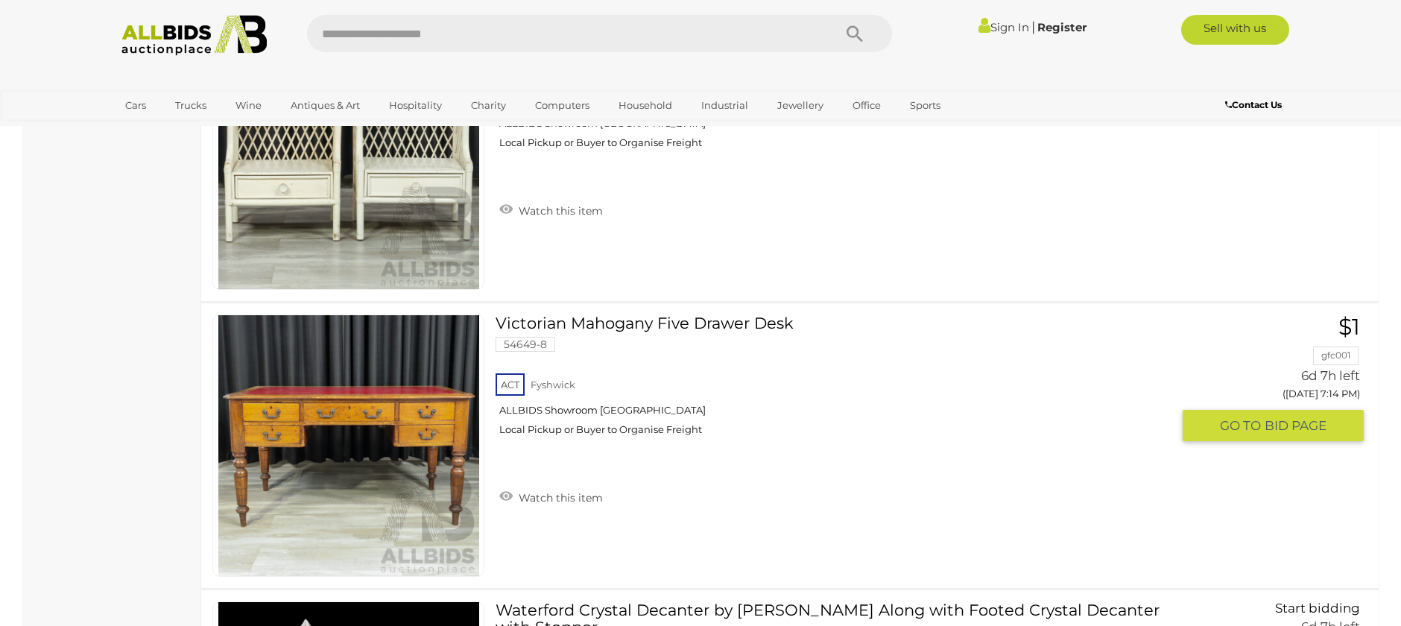
click at [348, 410] on link at bounding box center [348, 446] width 272 height 262
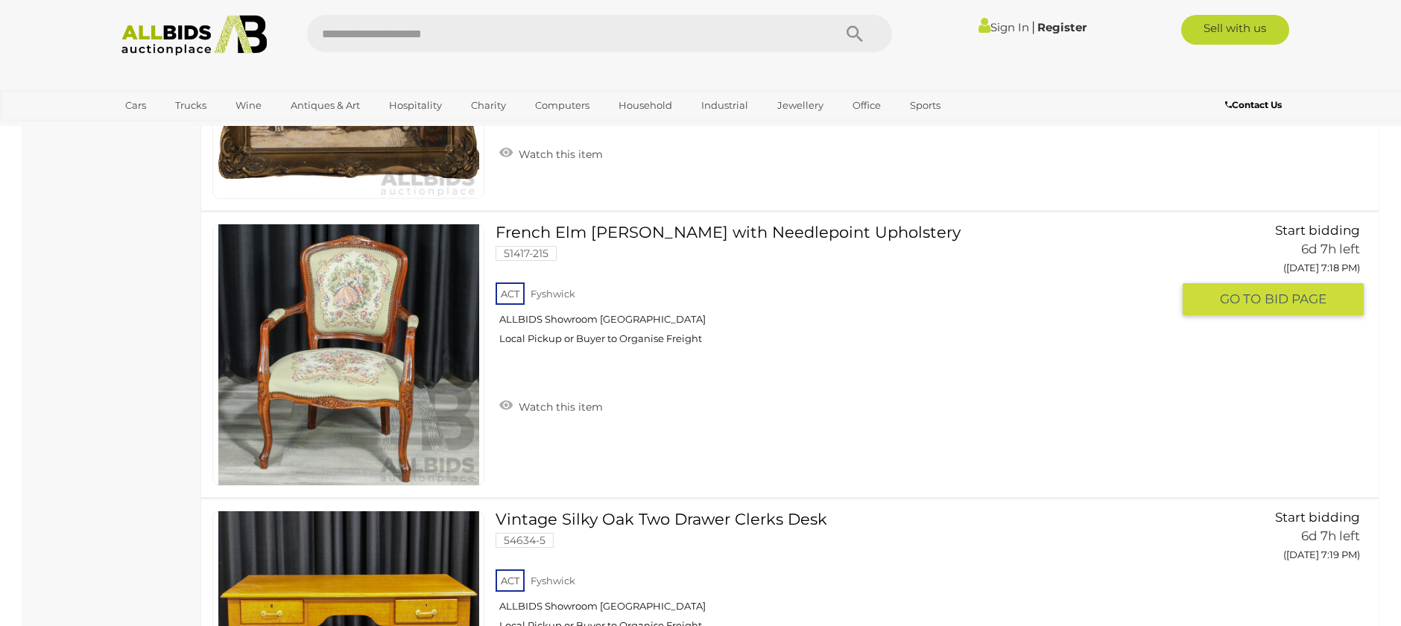
scroll to position [6560, 0]
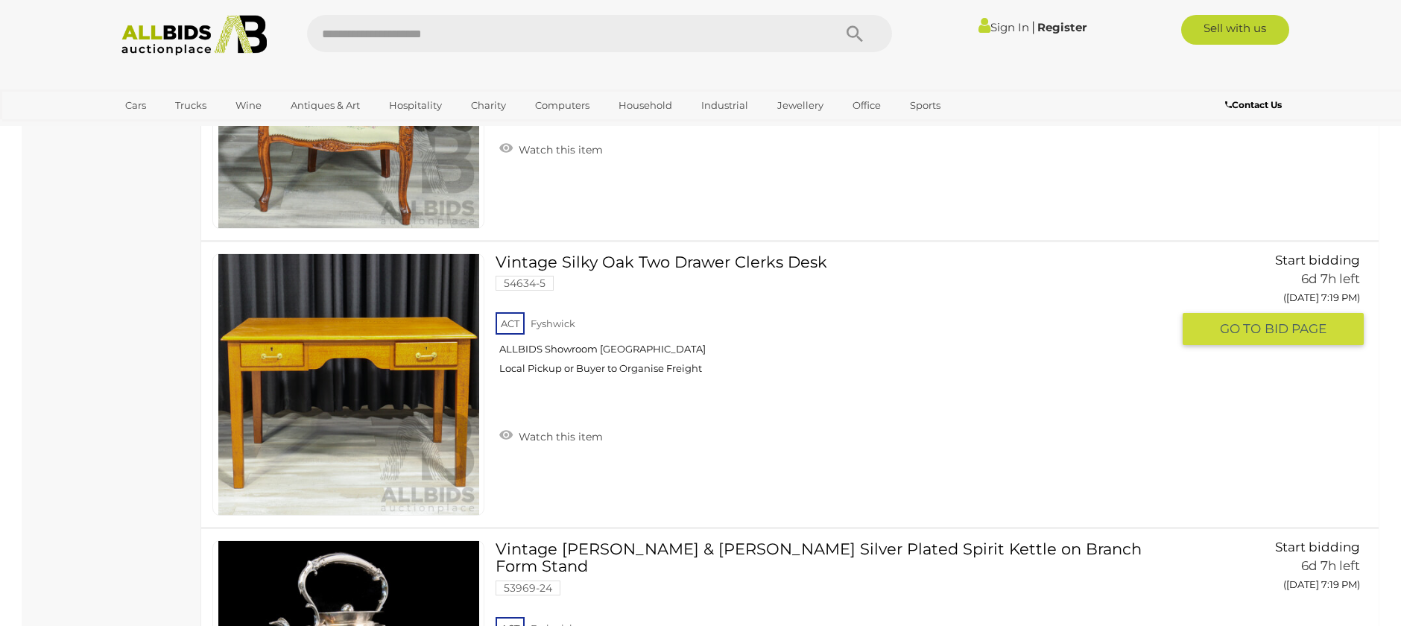
click at [368, 351] on link at bounding box center [348, 384] width 272 height 262
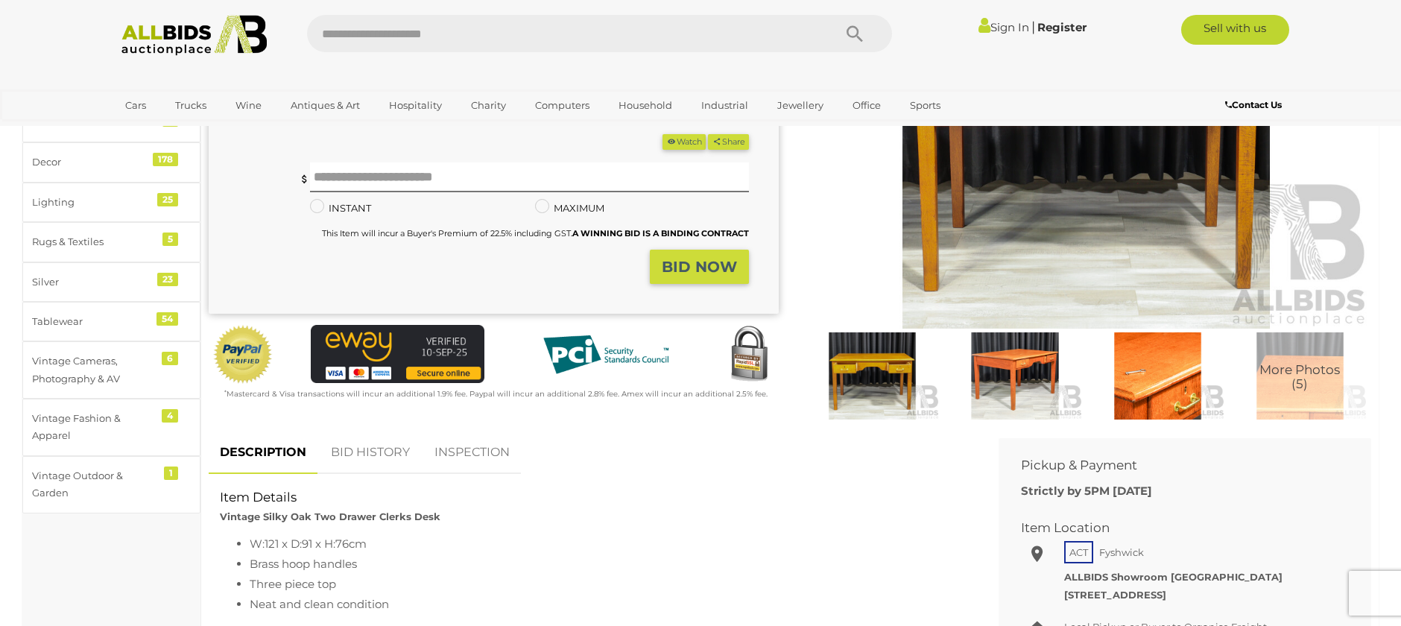
scroll to position [224, 0]
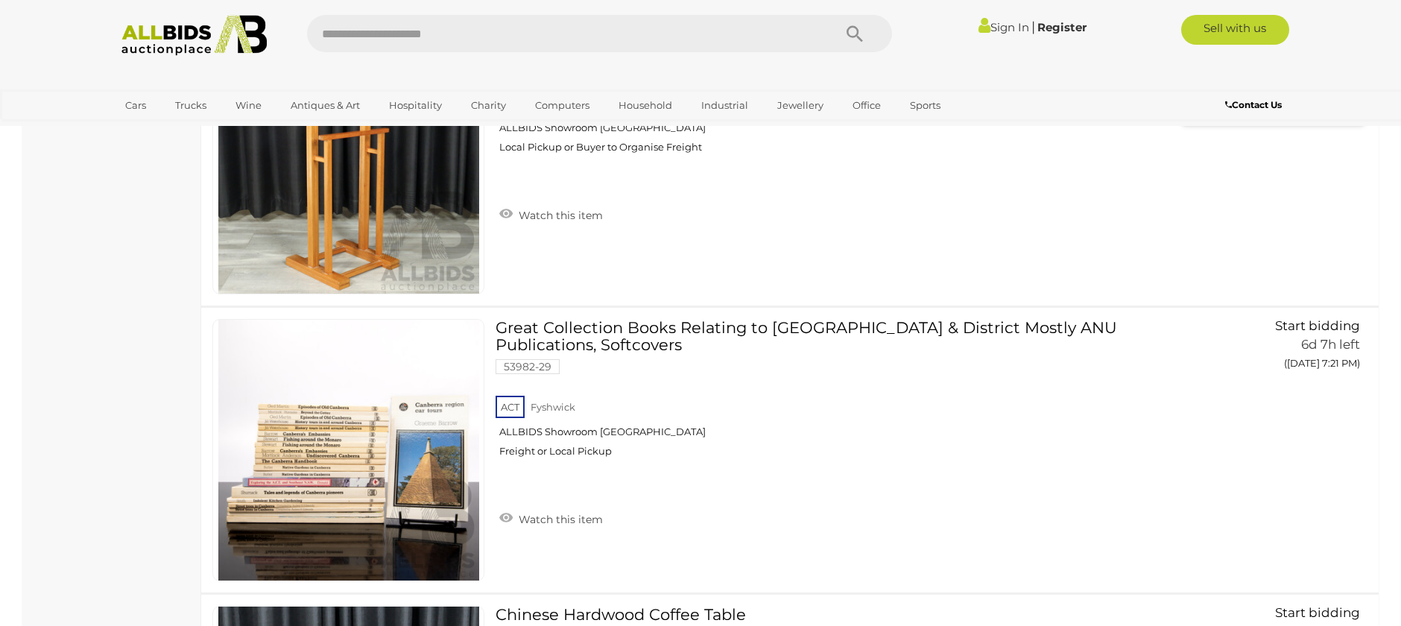
scroll to position [7693, 0]
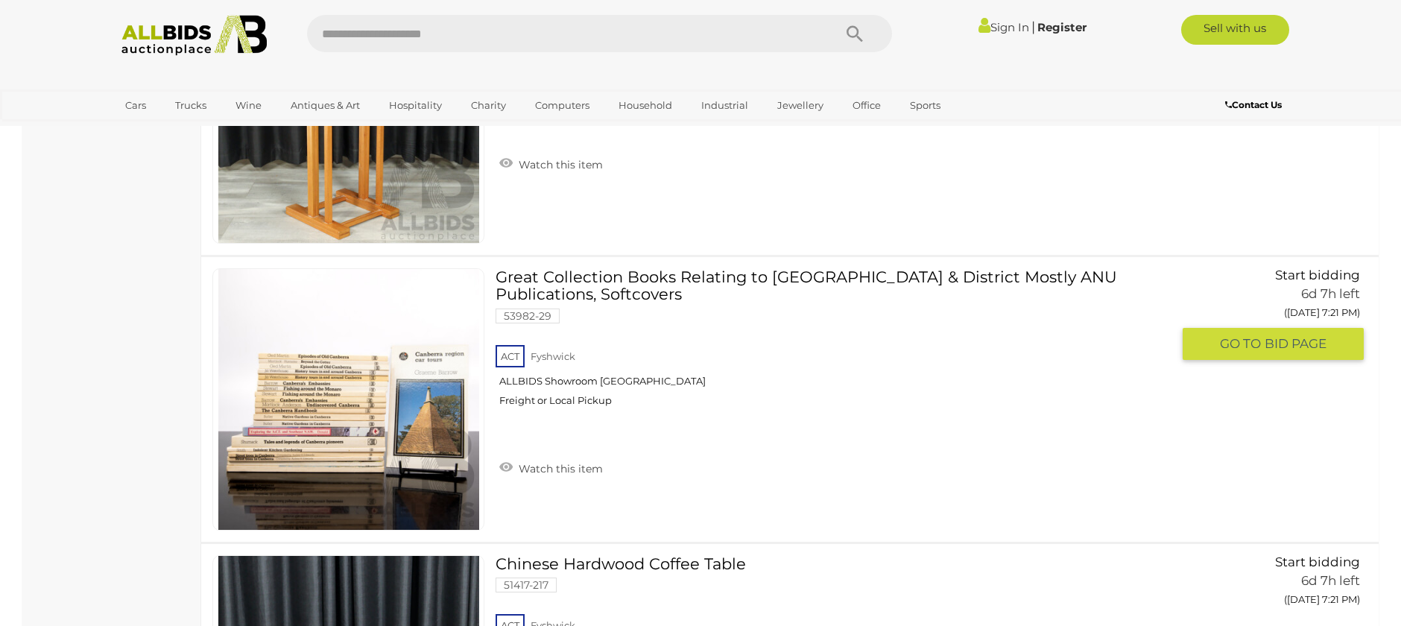
click at [335, 402] on img at bounding box center [348, 399] width 261 height 261
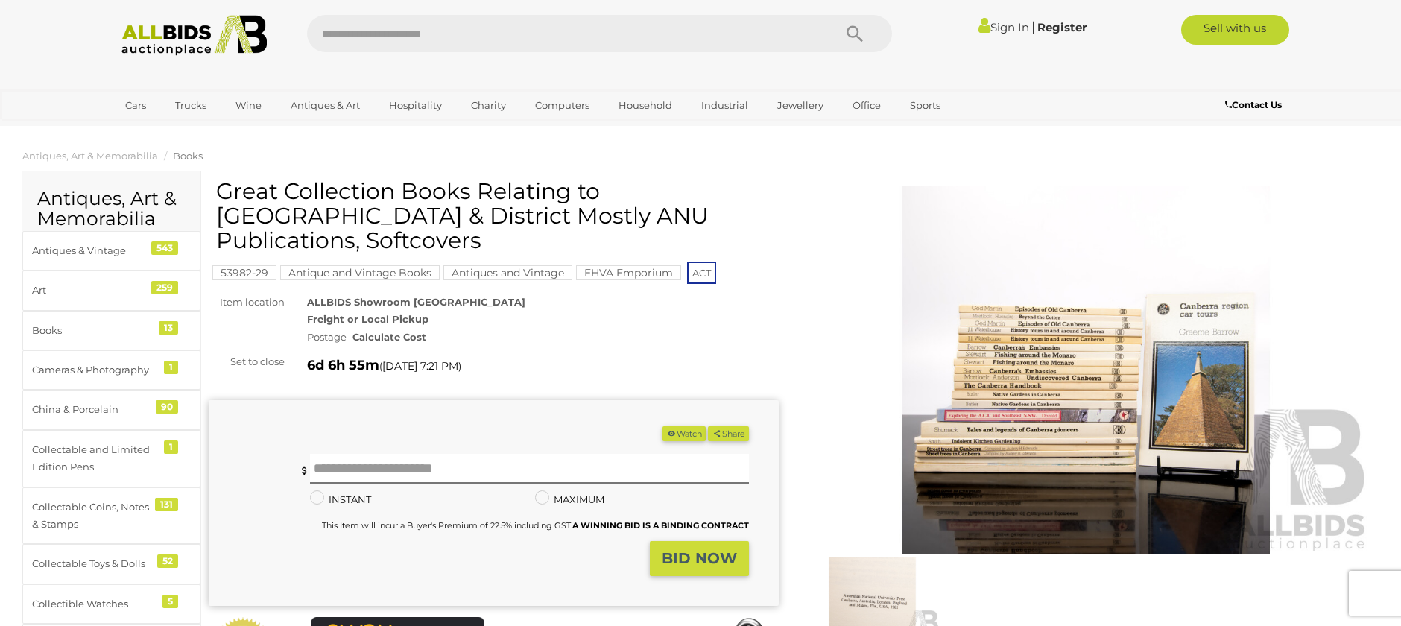
click at [1012, 379] on img at bounding box center [1086, 369] width 570 height 367
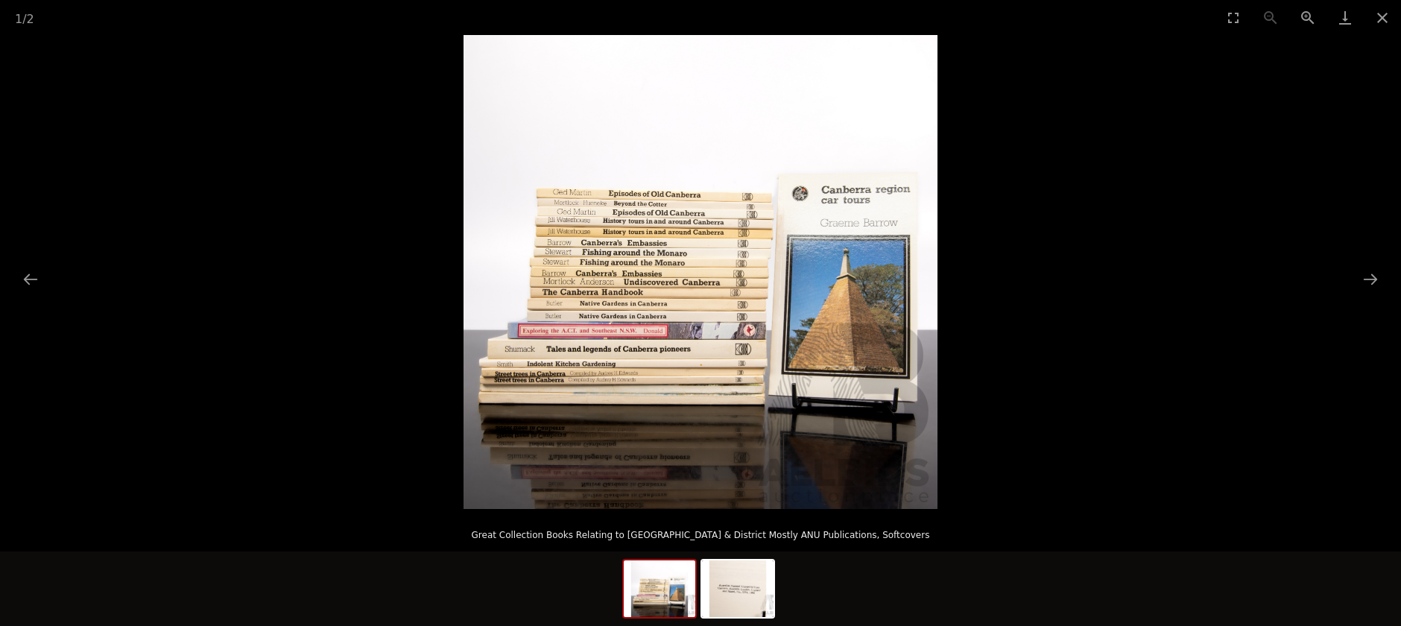
scroll to position [298, 0]
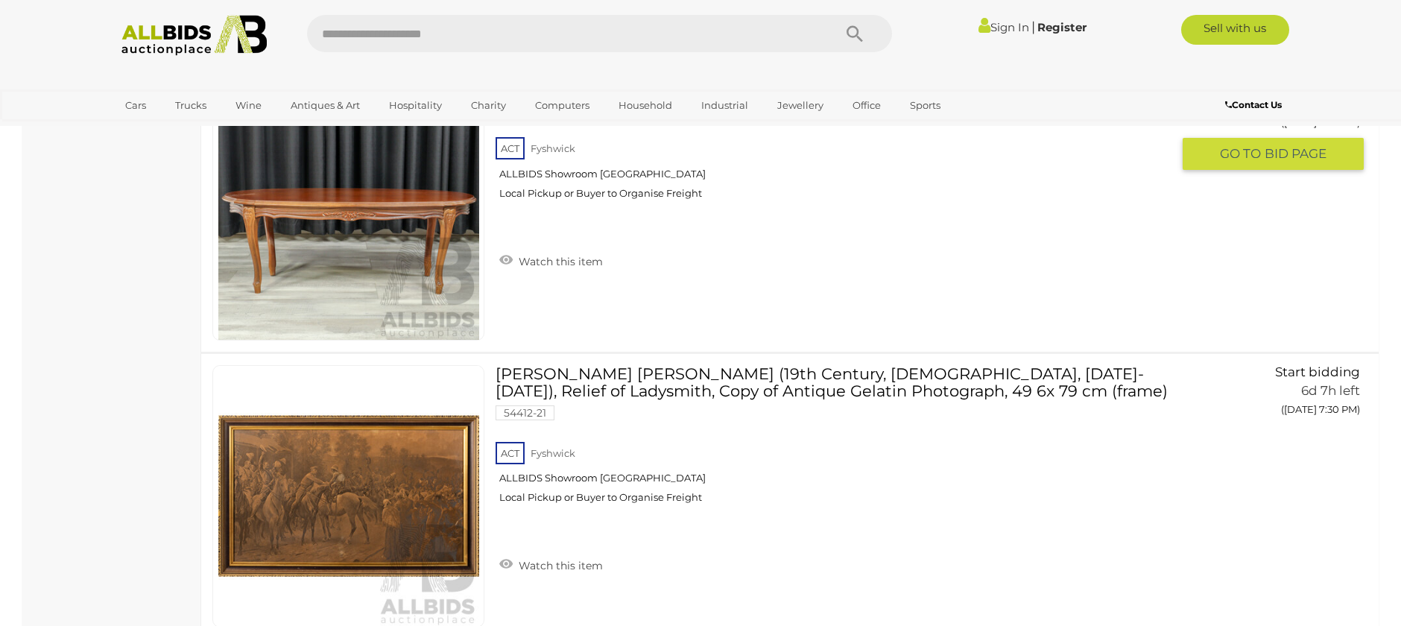
scroll to position [13983, 0]
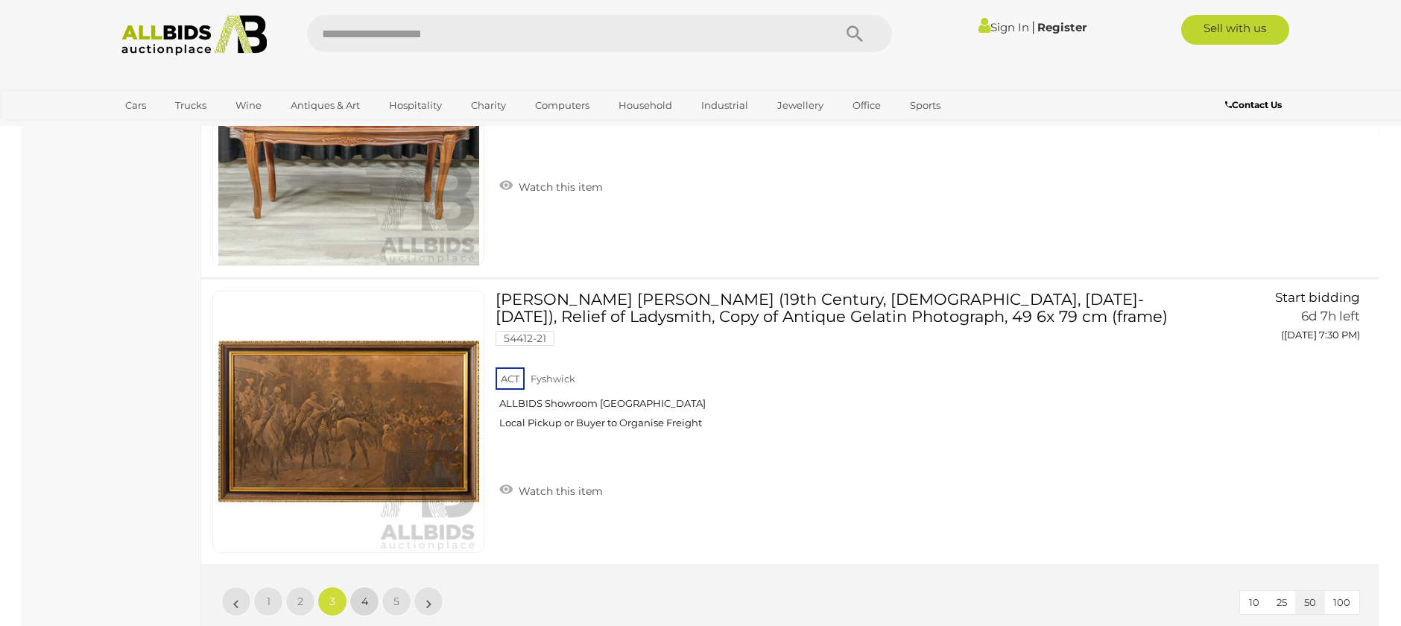
click at [368, 602] on link "4" at bounding box center [365, 602] width 30 height 30
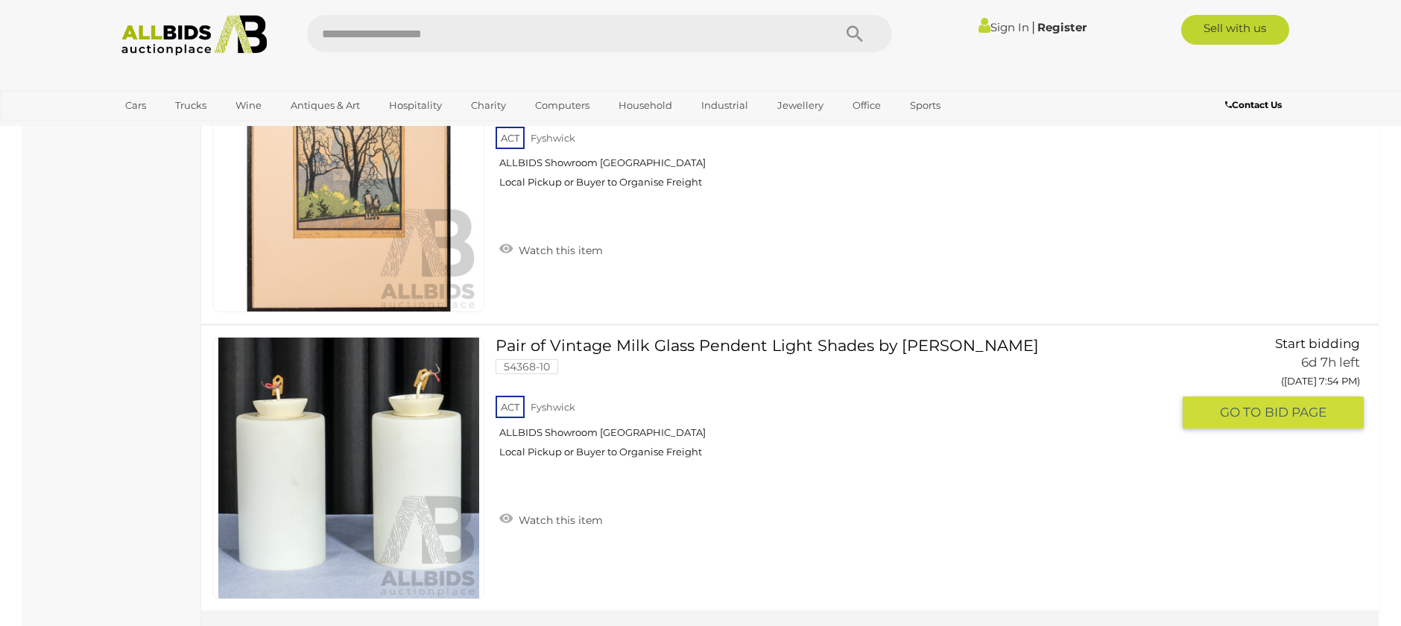
scroll to position [14235, 0]
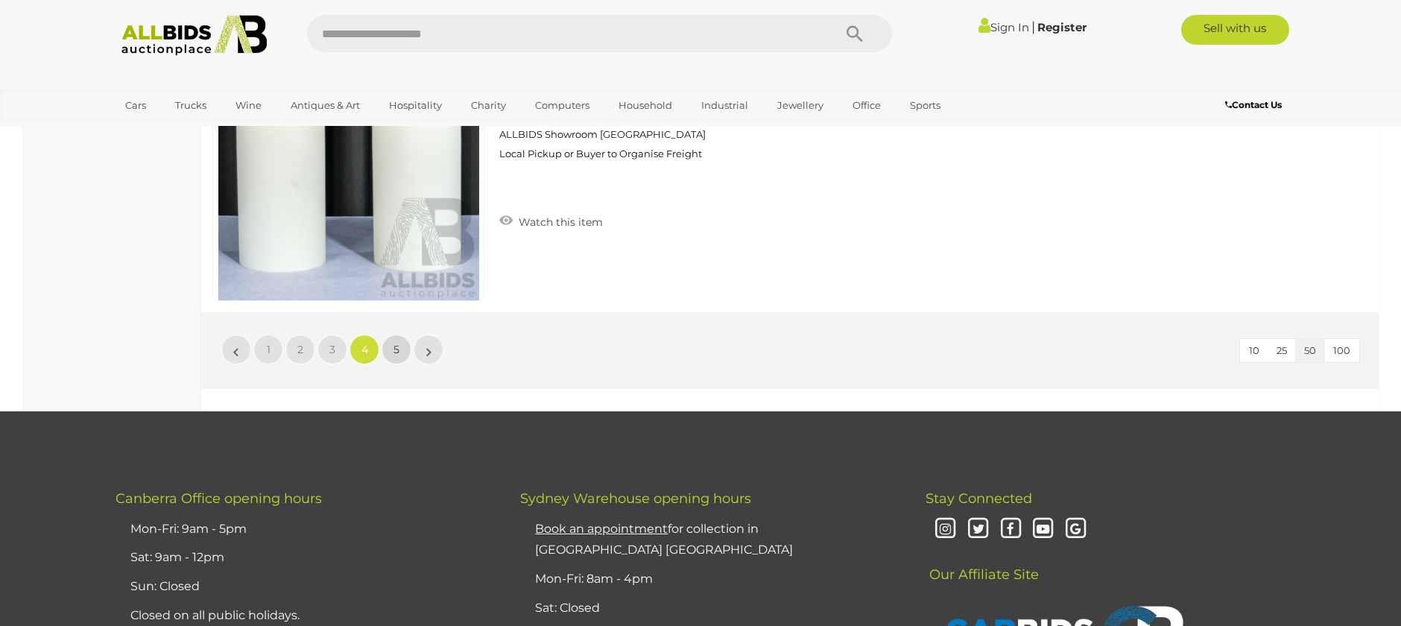
click at [400, 346] on link "5" at bounding box center [397, 350] width 30 height 30
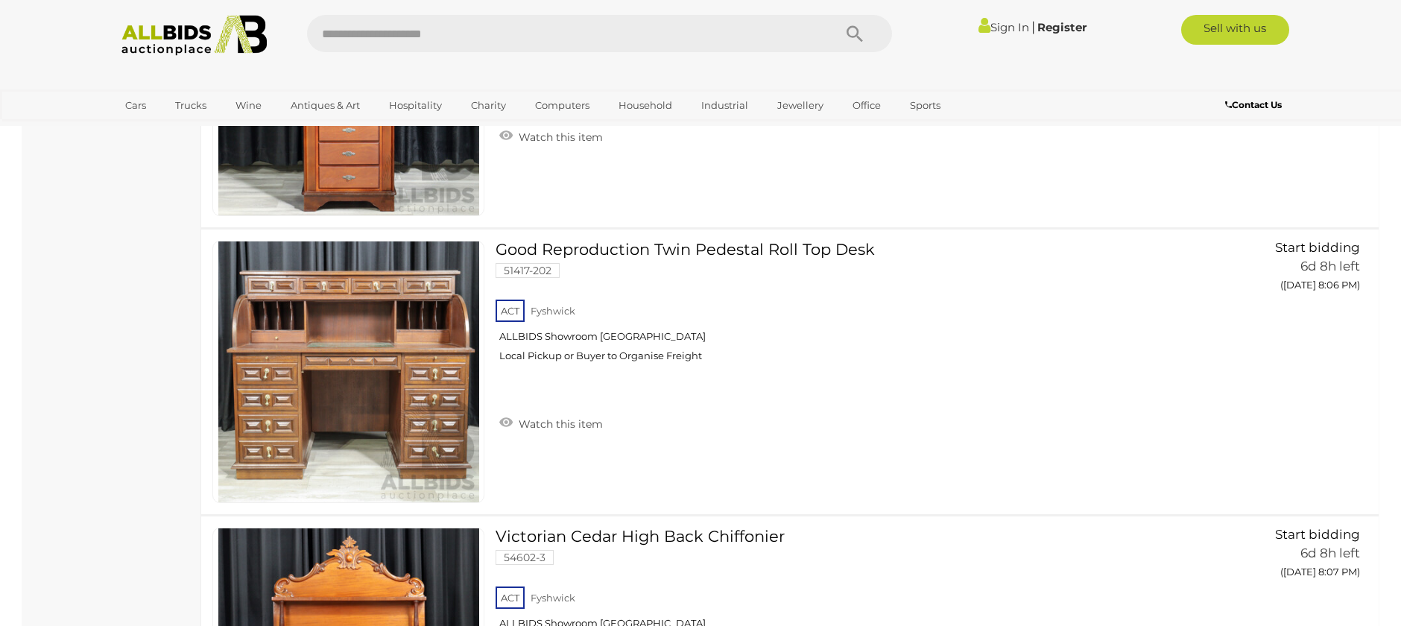
scroll to position [3727, 0]
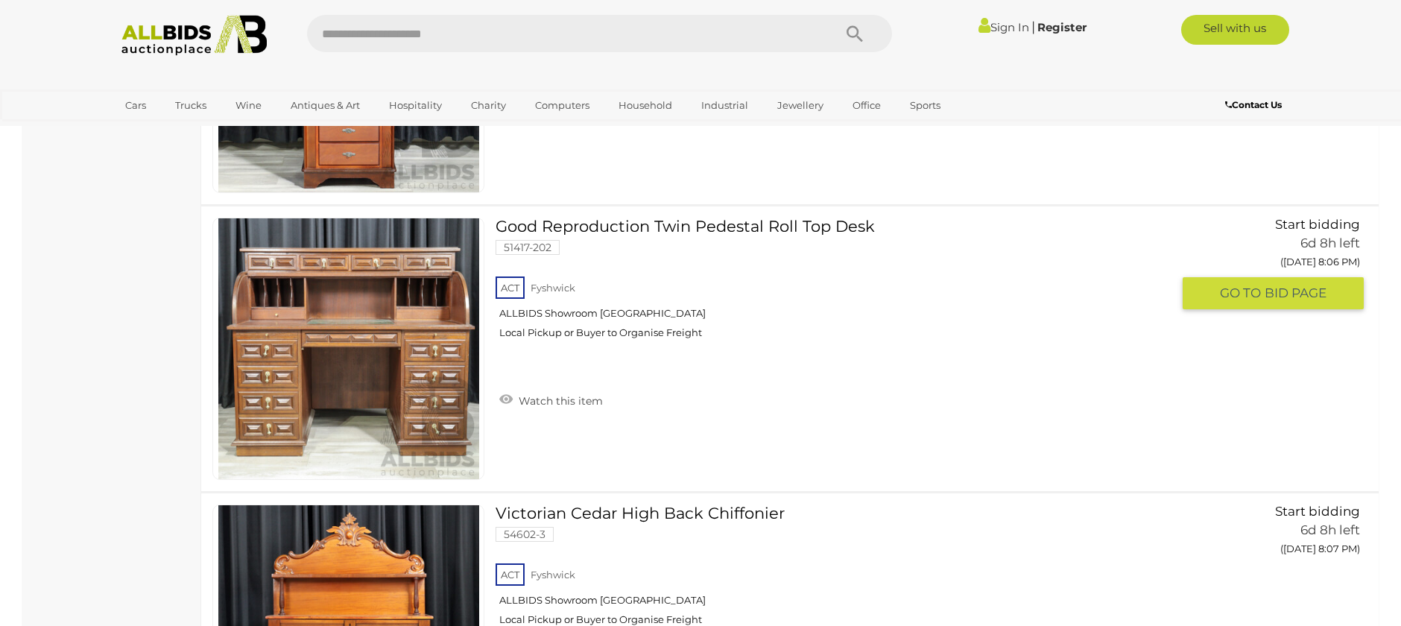
click at [335, 331] on link at bounding box center [348, 349] width 272 height 262
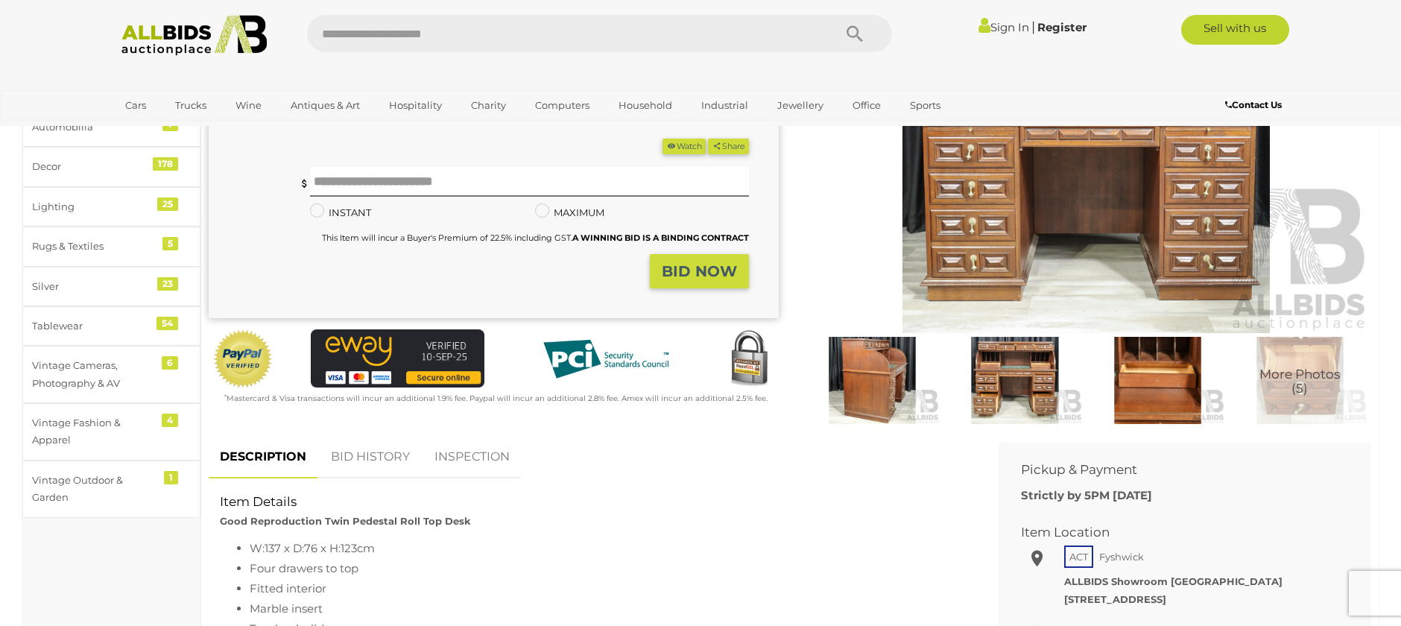
scroll to position [224, 0]
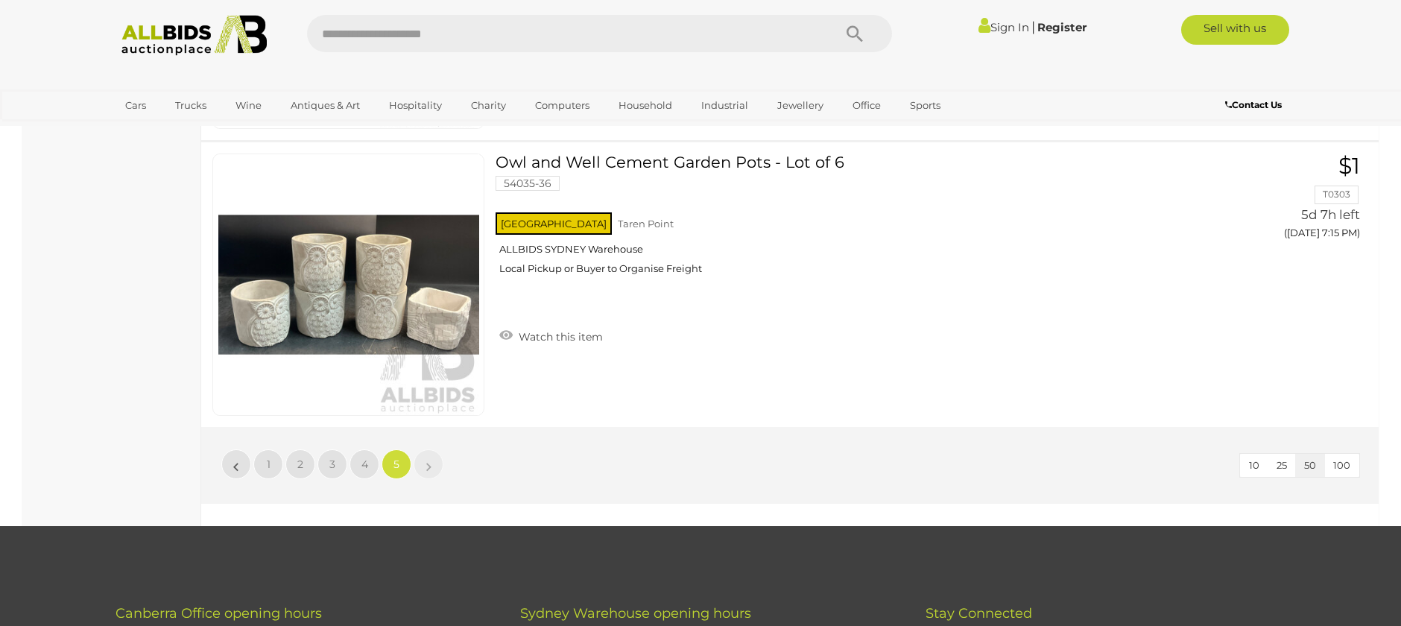
scroll to position [9892, 0]
